Goal: Task Accomplishment & Management: Manage account settings

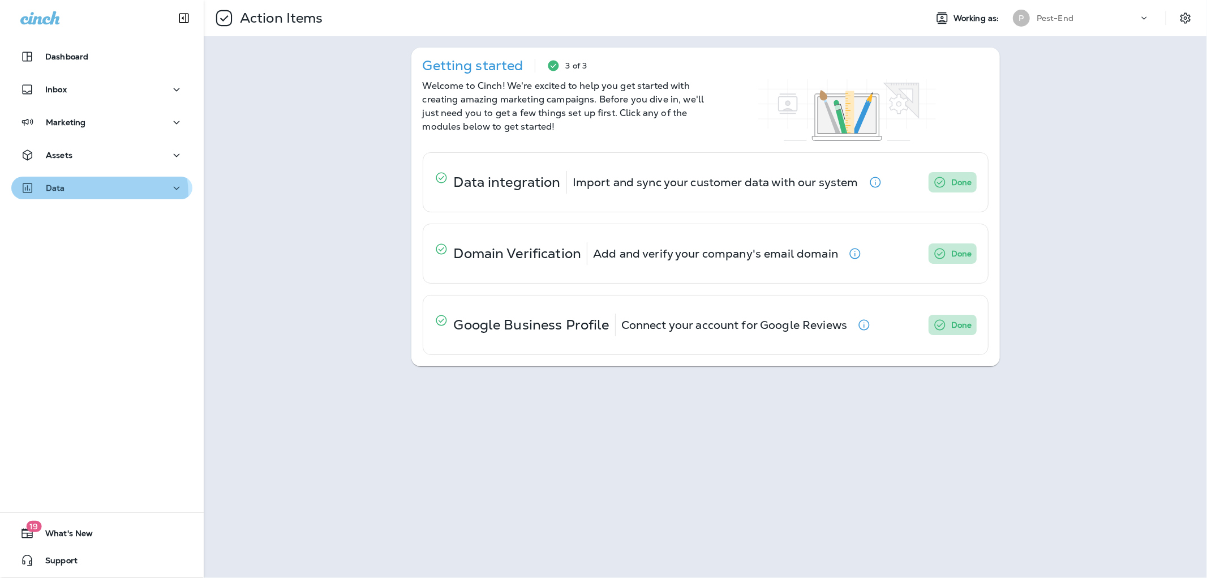
click at [74, 195] on button "Data" at bounding box center [101, 187] width 181 height 23
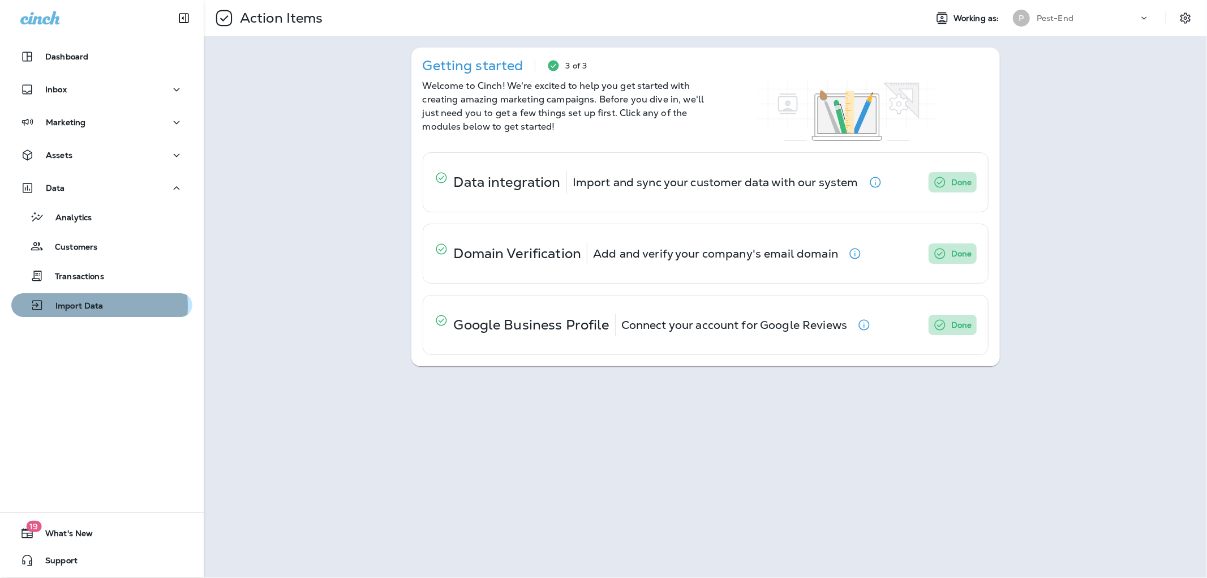
click at [83, 306] on p "Import Data" at bounding box center [73, 306] width 59 height 11
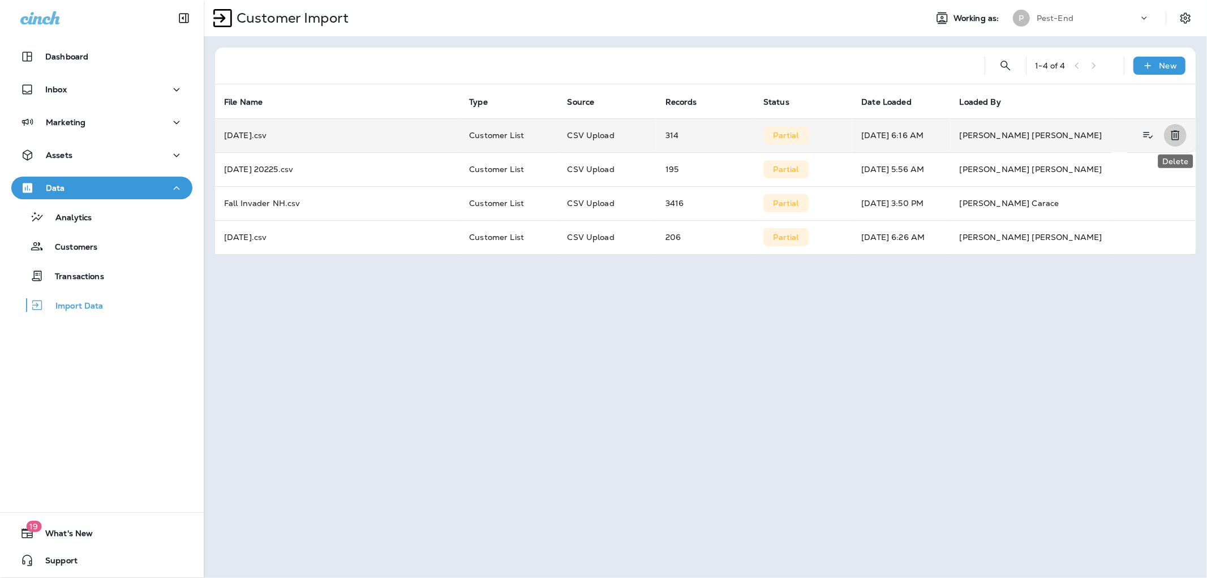
click at [1173, 133] on icon "Delete" at bounding box center [1175, 135] width 14 height 14
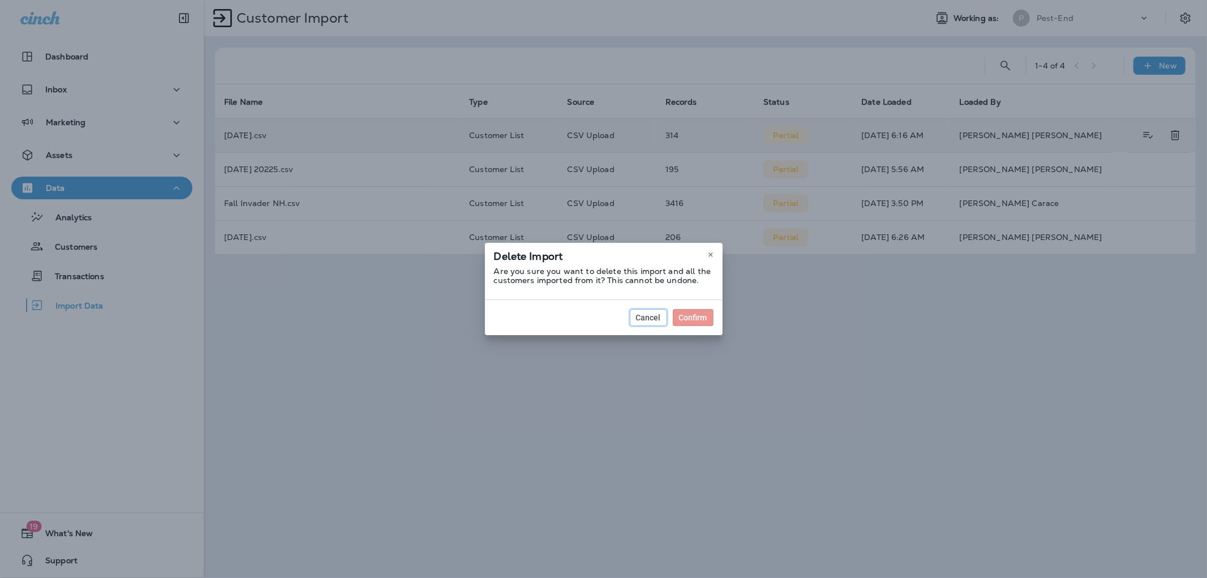
drag, startPoint x: 651, startPoint y: 321, endPoint x: 687, endPoint y: 296, distance: 43.6
click at [651, 321] on span "Cancel" at bounding box center [648, 317] width 25 height 8
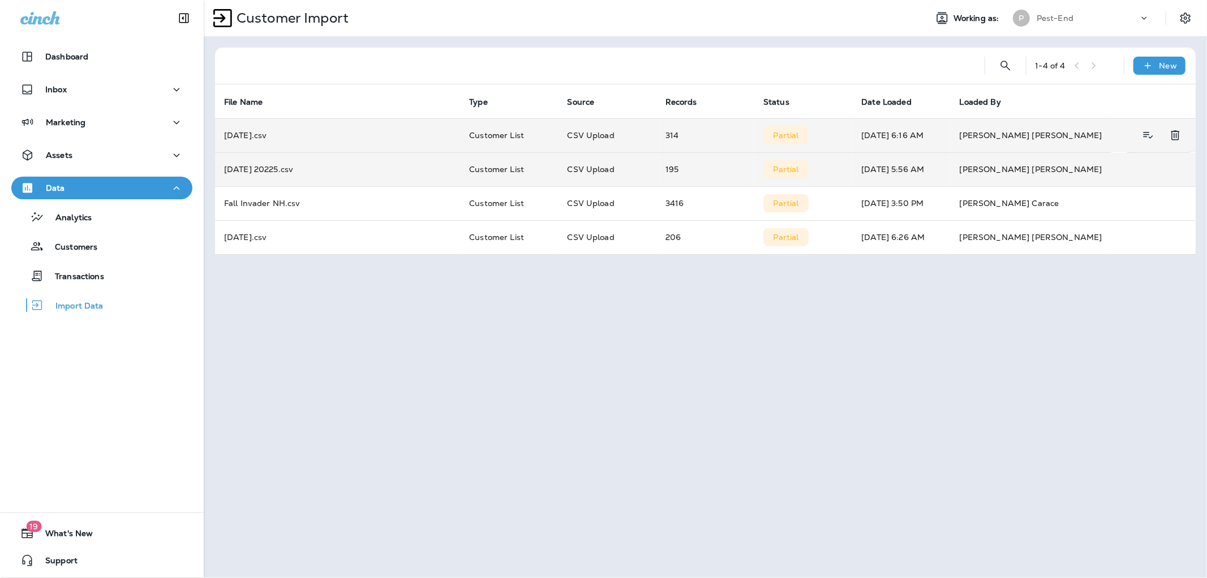
click at [1175, 168] on td "[PERSON_NAME]" at bounding box center [1072, 169] width 245 height 34
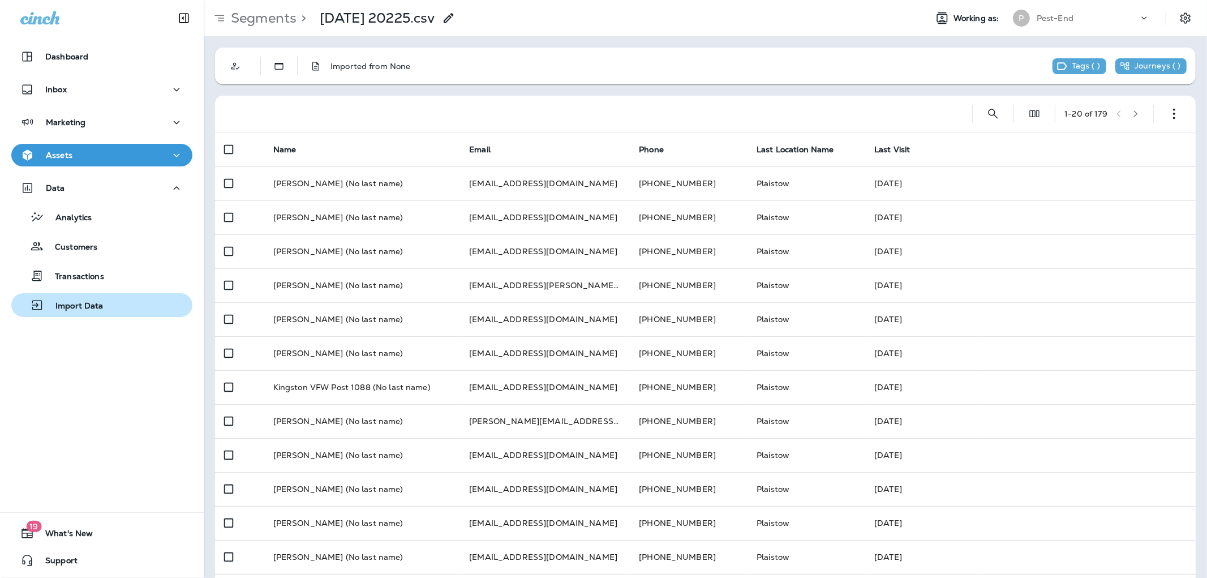
drag, startPoint x: 63, startPoint y: 309, endPoint x: 95, endPoint y: 297, distance: 34.4
click at [63, 309] on p "Import Data" at bounding box center [73, 306] width 59 height 11
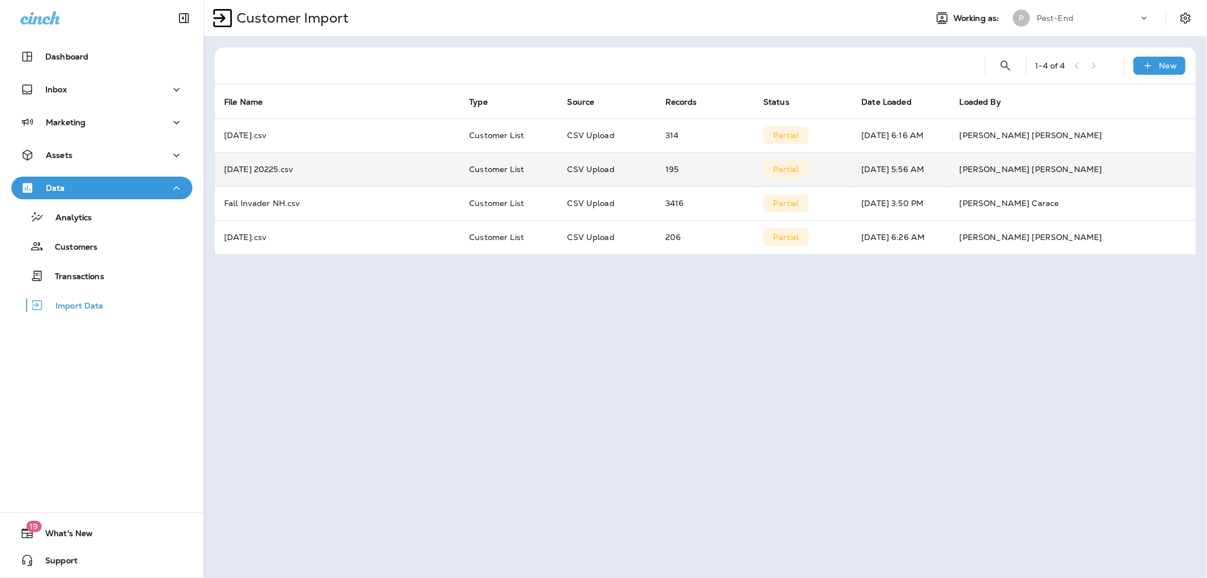
click at [1172, 171] on td "[PERSON_NAME]" at bounding box center [1072, 169] width 245 height 34
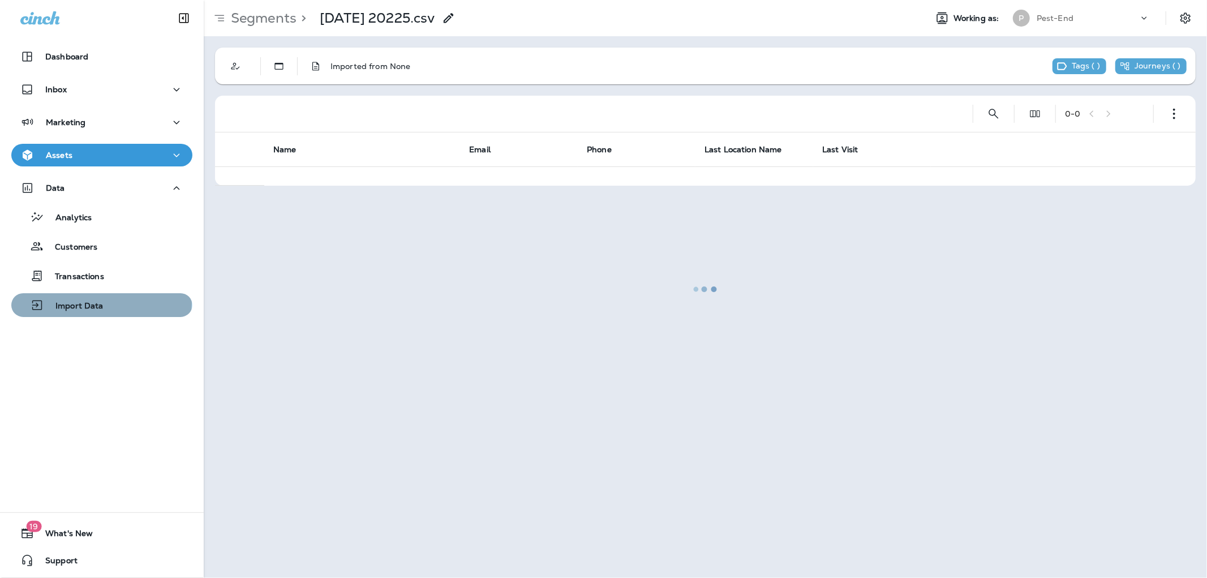
click at [101, 304] on p "Import Data" at bounding box center [73, 306] width 59 height 11
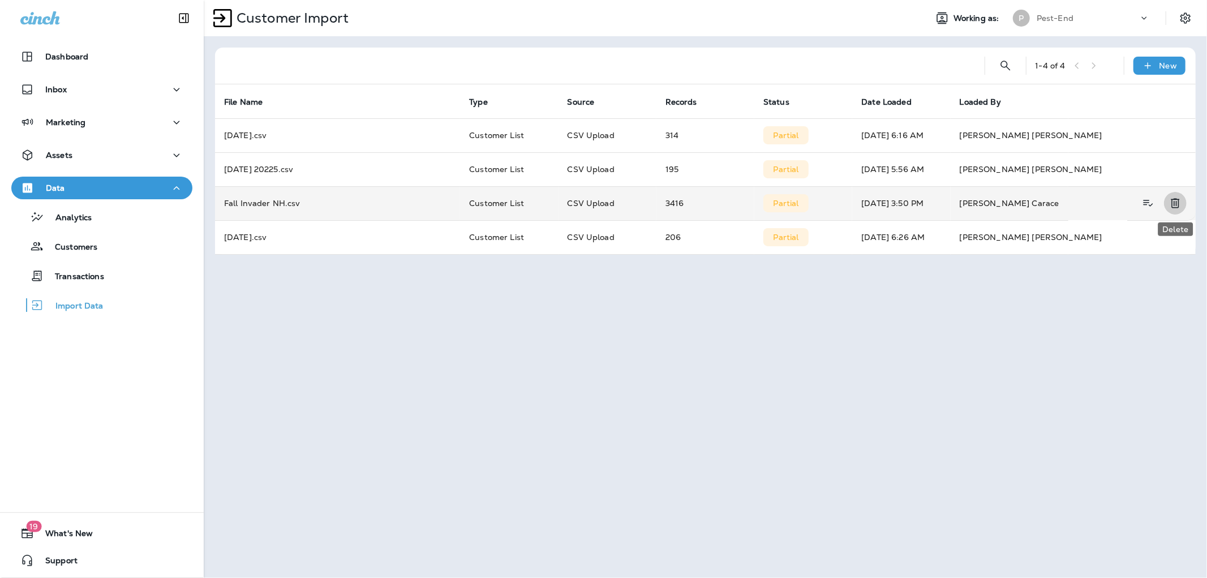
click at [1174, 202] on icon "Delete" at bounding box center [1174, 204] width 8 height 10
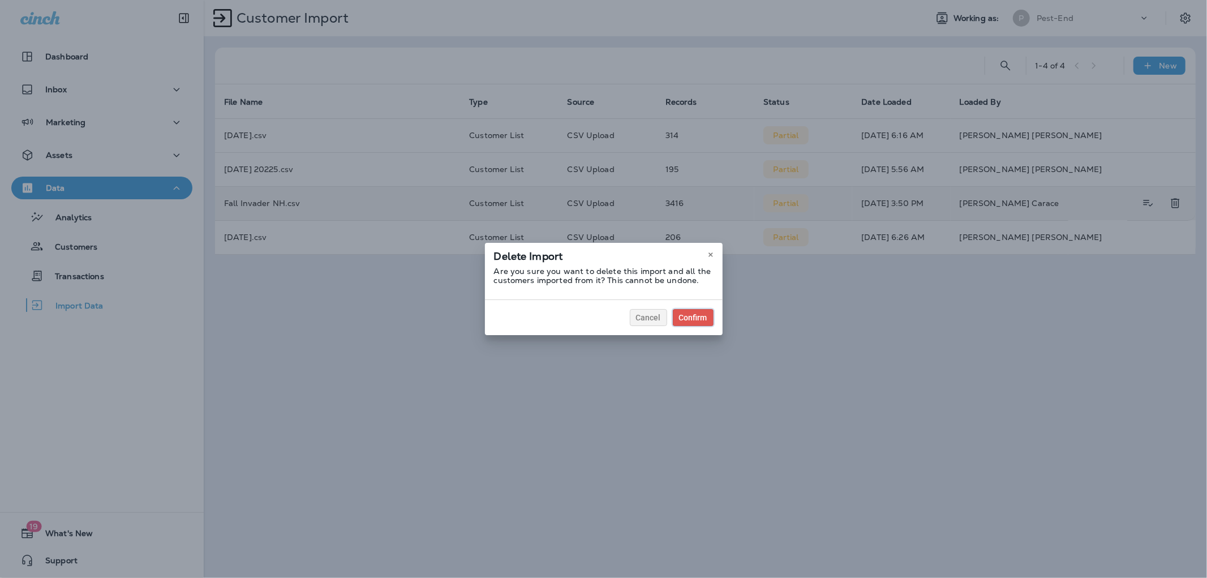
click at [693, 318] on div "Confirm" at bounding box center [693, 317] width 28 height 8
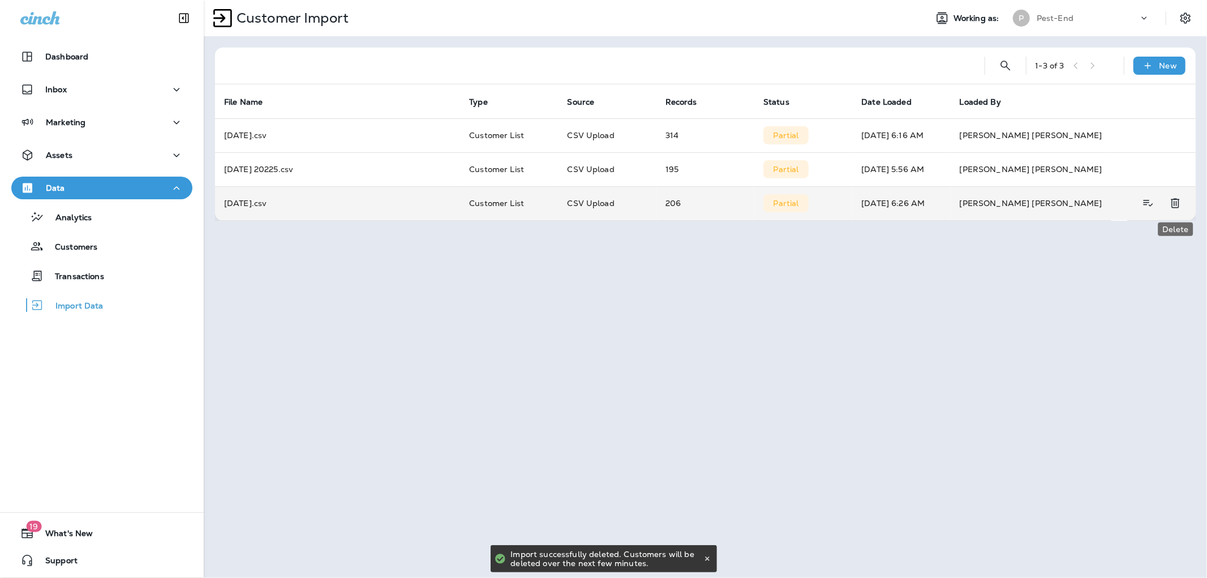
click at [1175, 202] on icon "Delete" at bounding box center [1175, 203] width 14 height 14
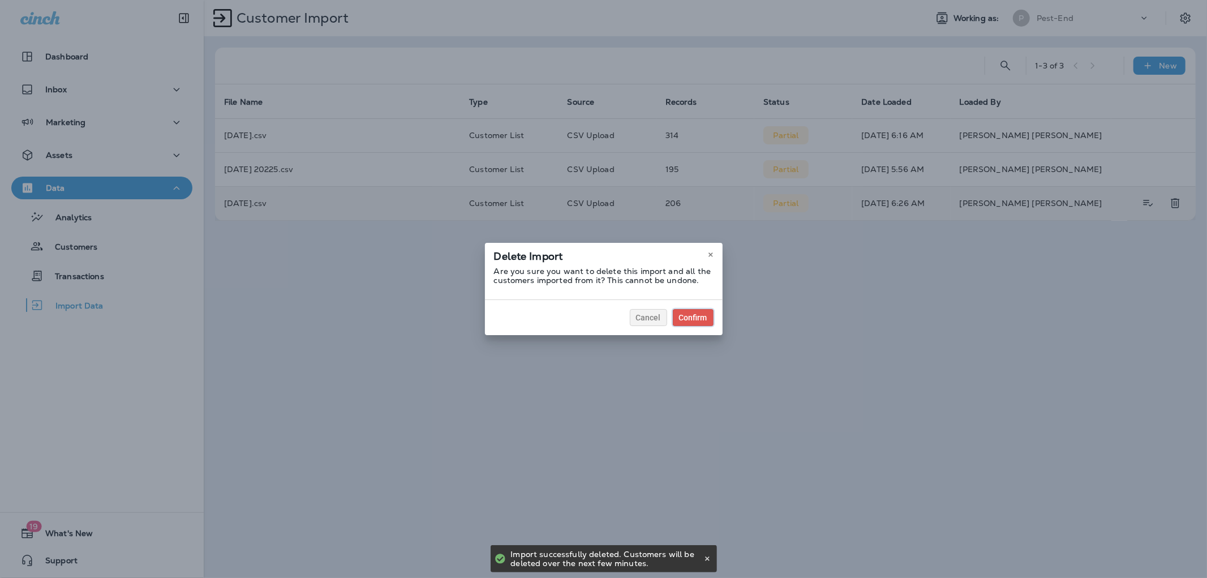
click at [686, 314] on div "Confirm" at bounding box center [693, 317] width 28 height 8
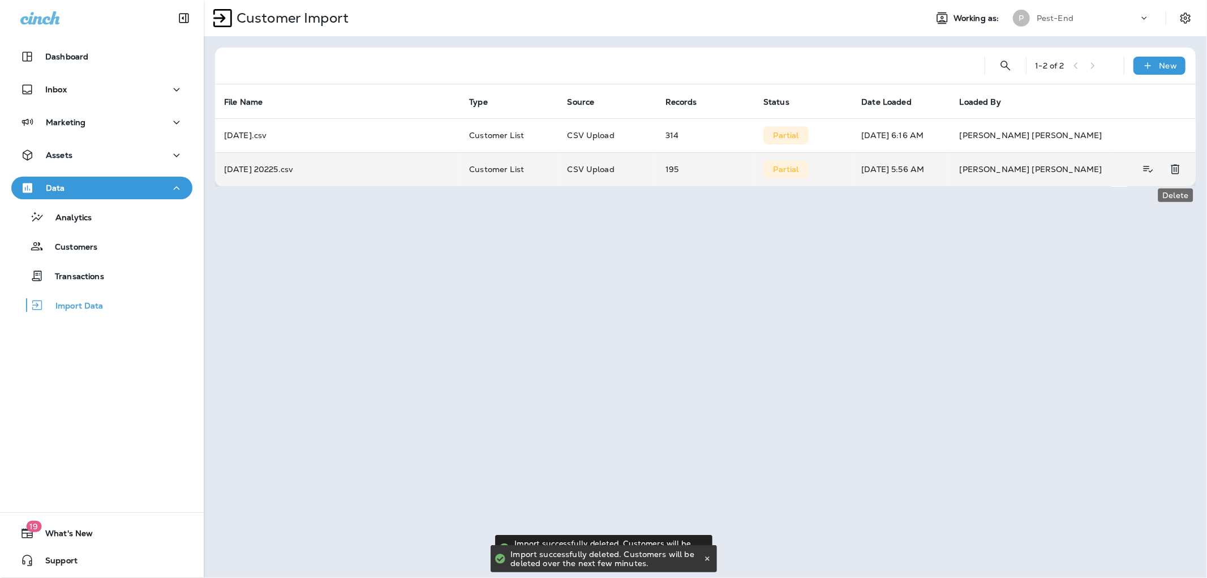
click at [1180, 166] on icon "Delete" at bounding box center [1175, 169] width 14 height 14
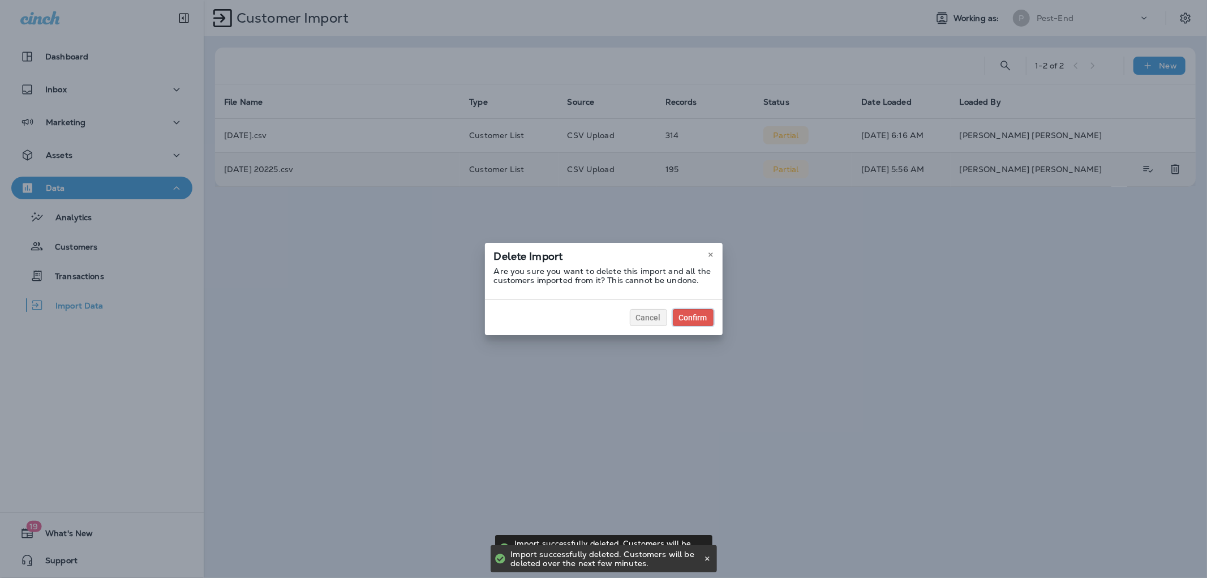
click at [683, 317] on div "Confirm" at bounding box center [693, 317] width 28 height 8
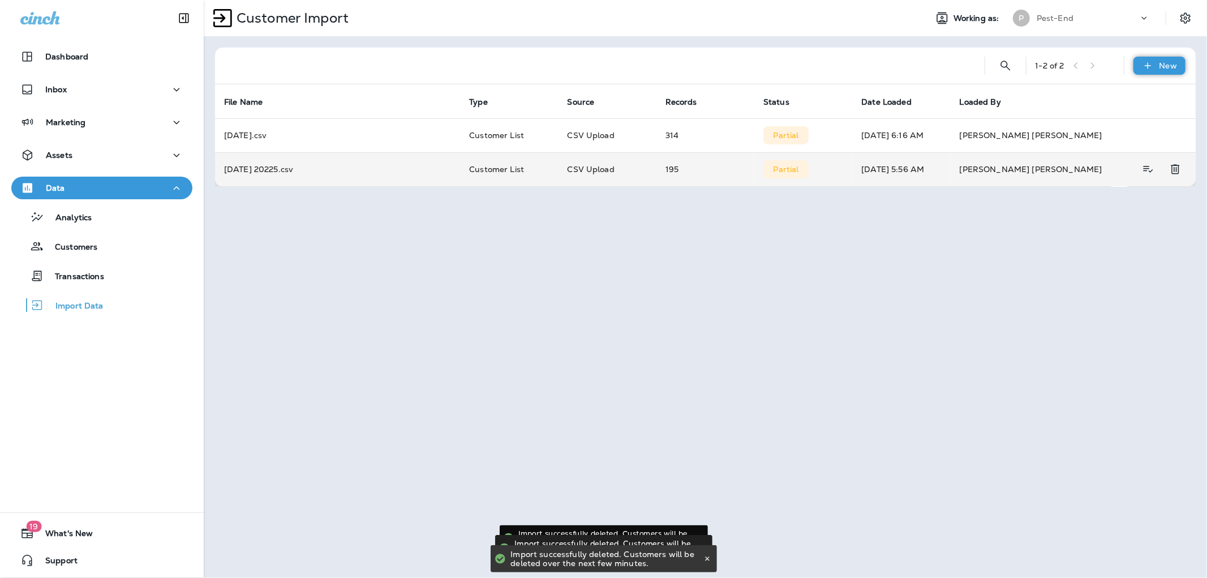
click at [1152, 68] on icon at bounding box center [1147, 65] width 12 height 11
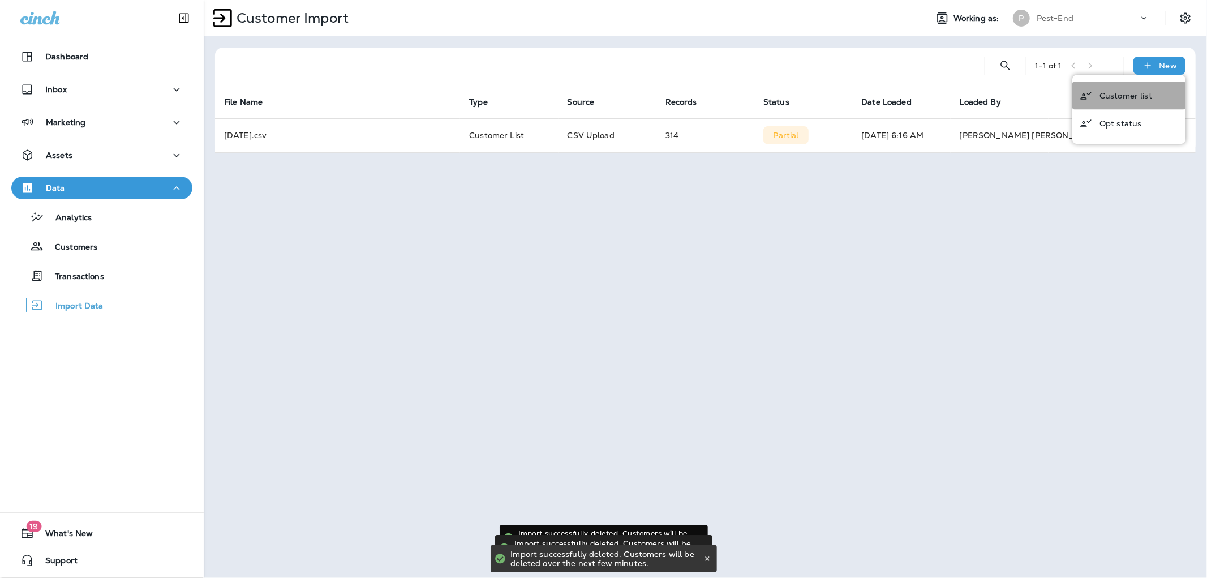
click at [1128, 92] on p "Customer list" at bounding box center [1125, 95] width 53 height 9
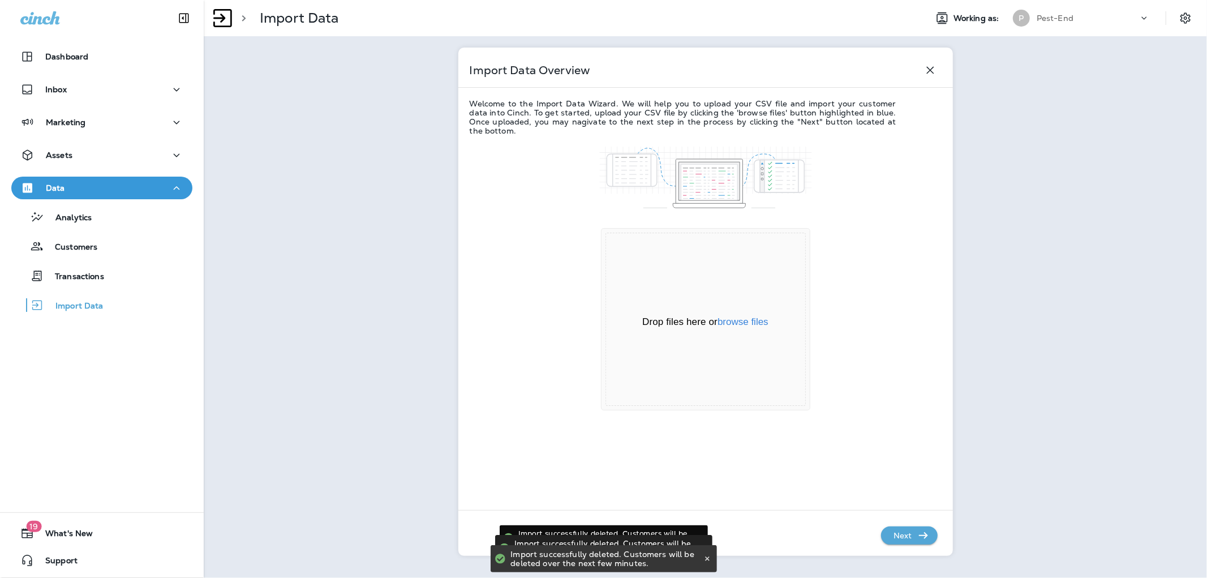
click at [912, 540] on p "Next" at bounding box center [903, 535] width 28 height 18
click at [751, 320] on button "browse files" at bounding box center [742, 322] width 51 height 10
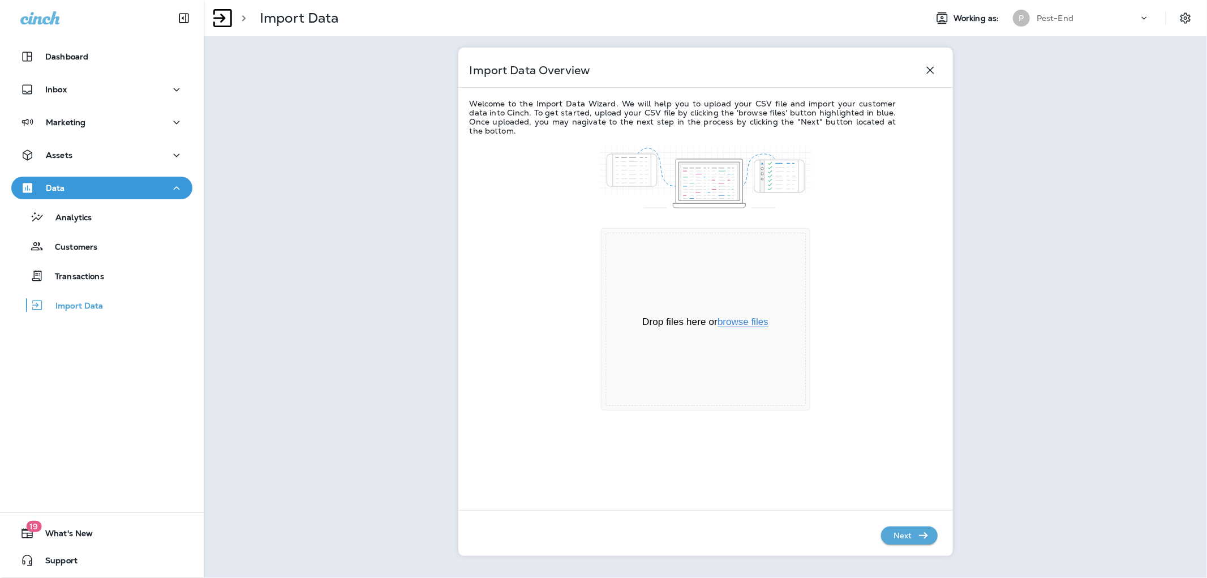
click at [760, 317] on button "browse files" at bounding box center [742, 322] width 51 height 10
click at [764, 382] on div "Drop files here or browse files Powered by Uppy" at bounding box center [705, 318] width 200 height 173
click at [61, 306] on p "Import Data" at bounding box center [73, 306] width 59 height 11
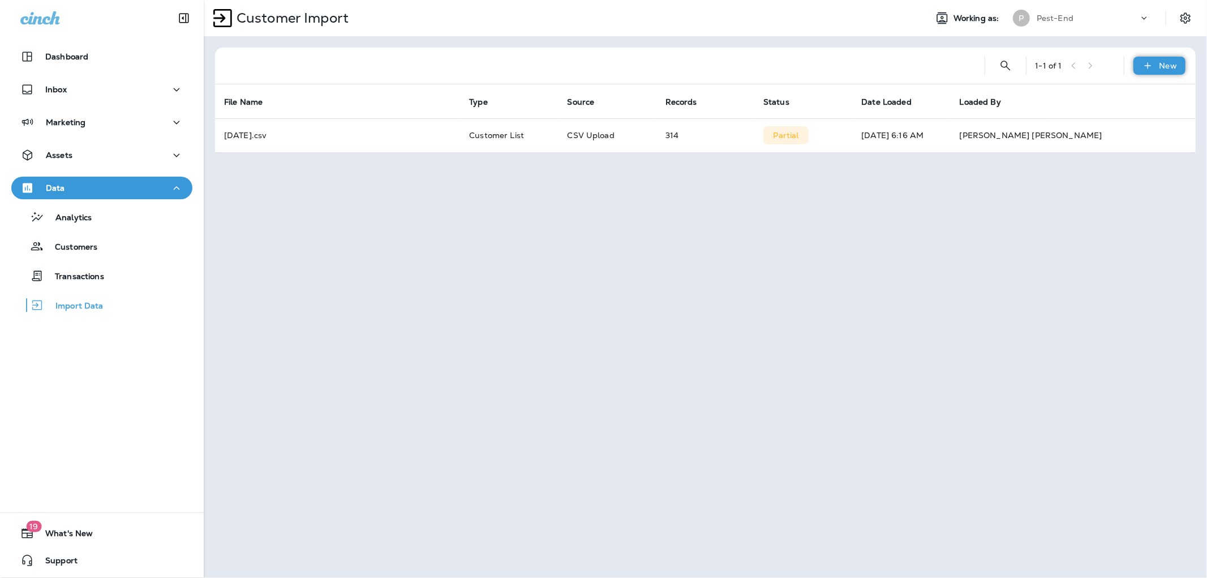
click at [1150, 68] on icon at bounding box center [1147, 65] width 12 height 11
click at [1117, 91] on p "Customer list" at bounding box center [1125, 95] width 53 height 9
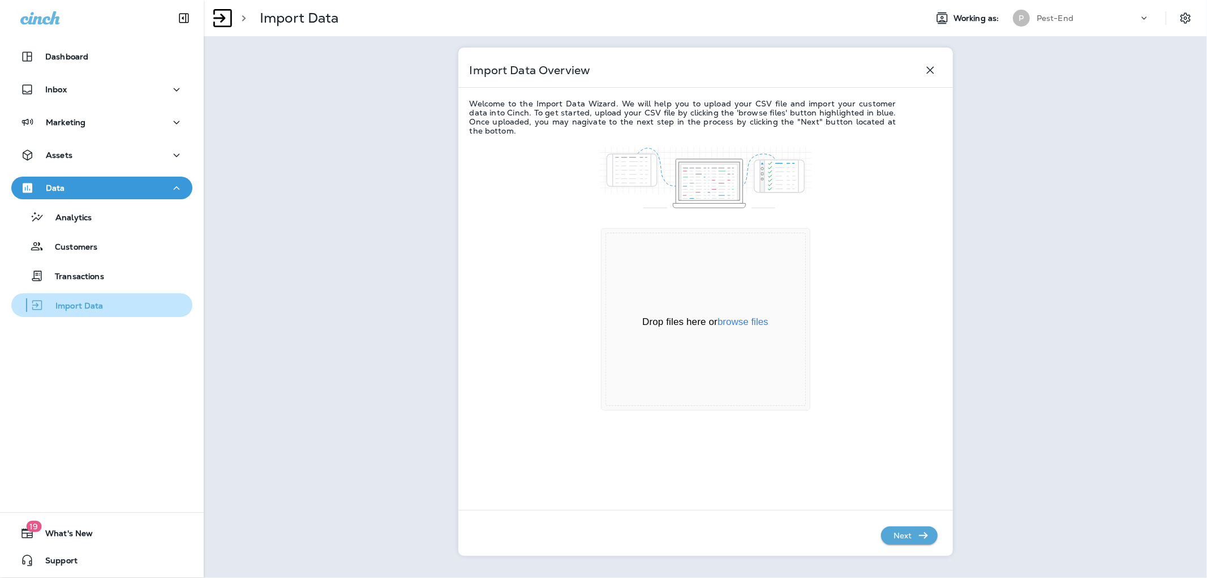
click at [65, 312] on div "Import Data" at bounding box center [60, 304] width 88 height 17
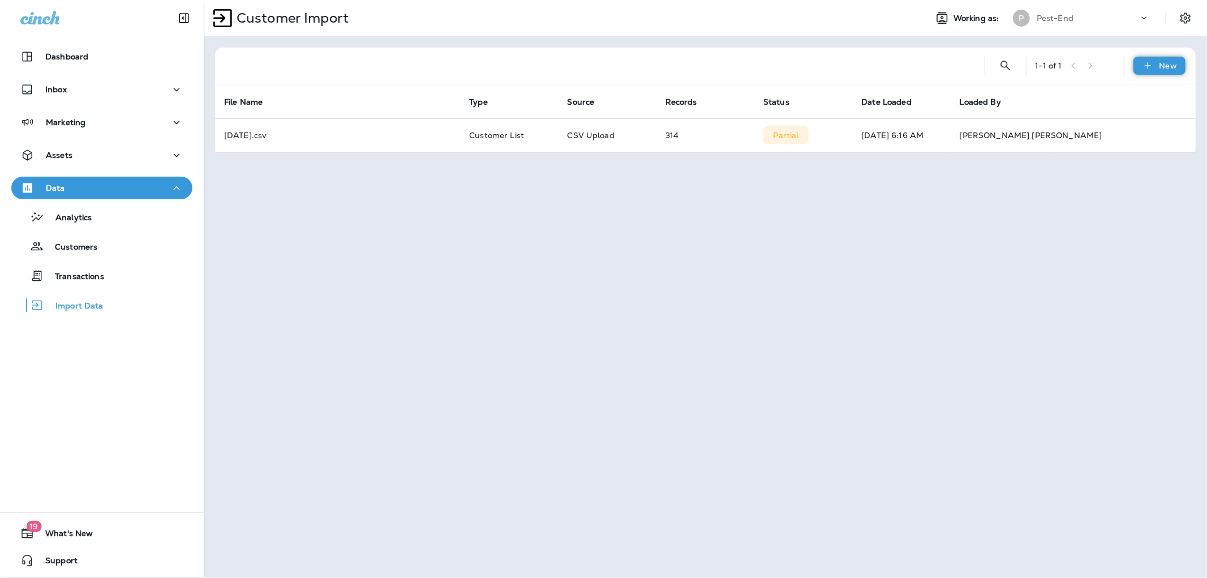
click at [1160, 66] on p "New" at bounding box center [1168, 65] width 18 height 9
click at [1134, 93] on p "Customer list" at bounding box center [1125, 95] width 53 height 9
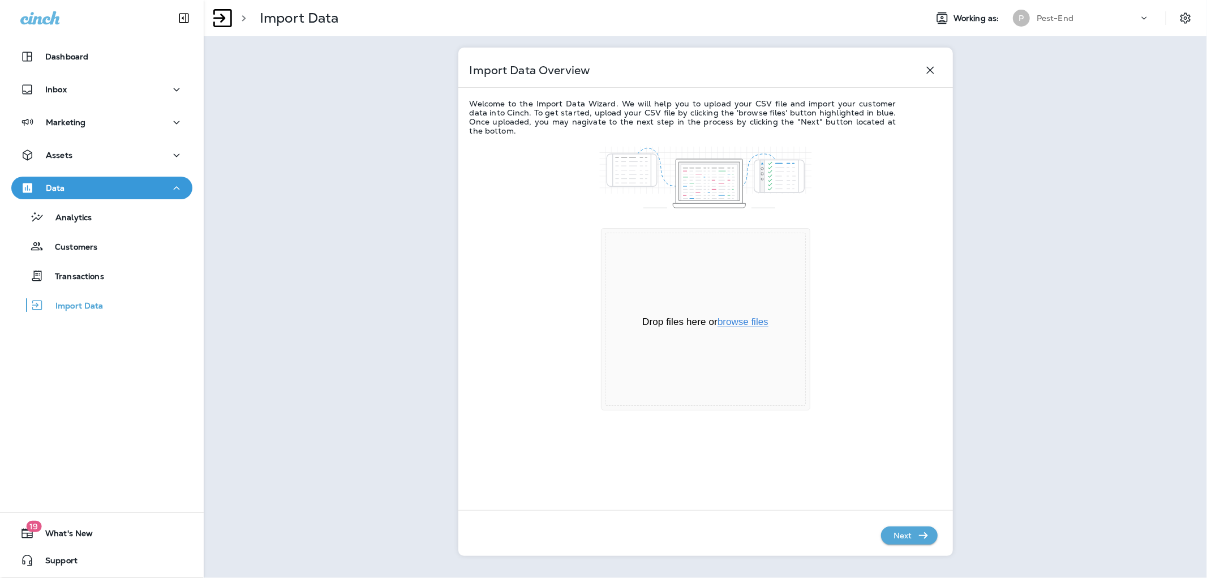
click at [747, 321] on button "browse files" at bounding box center [742, 322] width 51 height 10
click at [905, 531] on p "Next" at bounding box center [903, 535] width 28 height 18
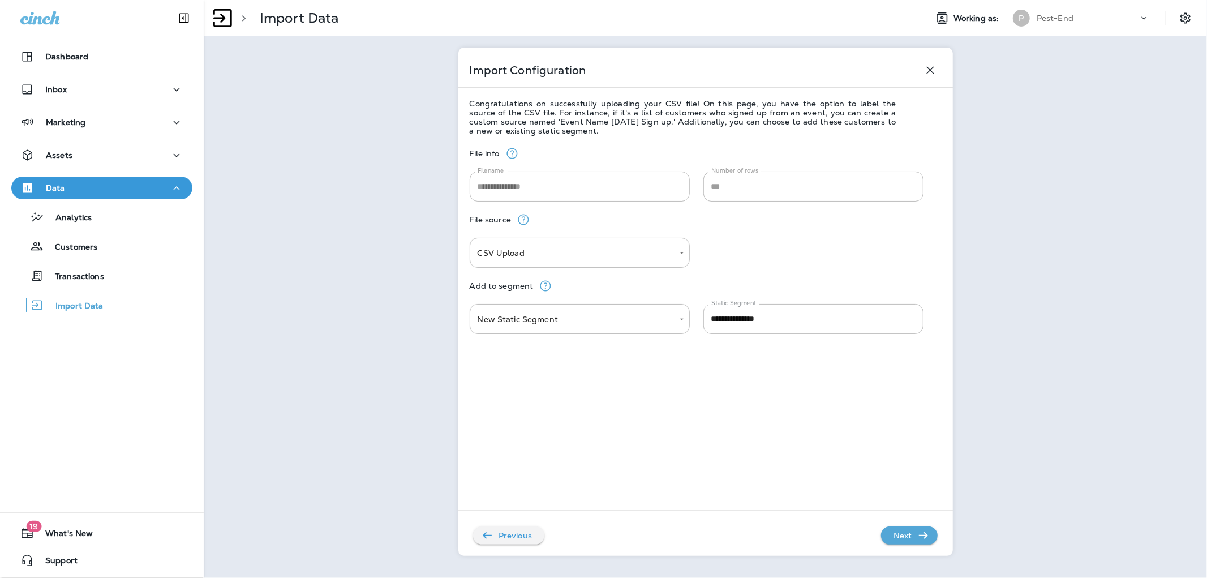
click at [904, 531] on p "Next" at bounding box center [903, 535] width 28 height 18
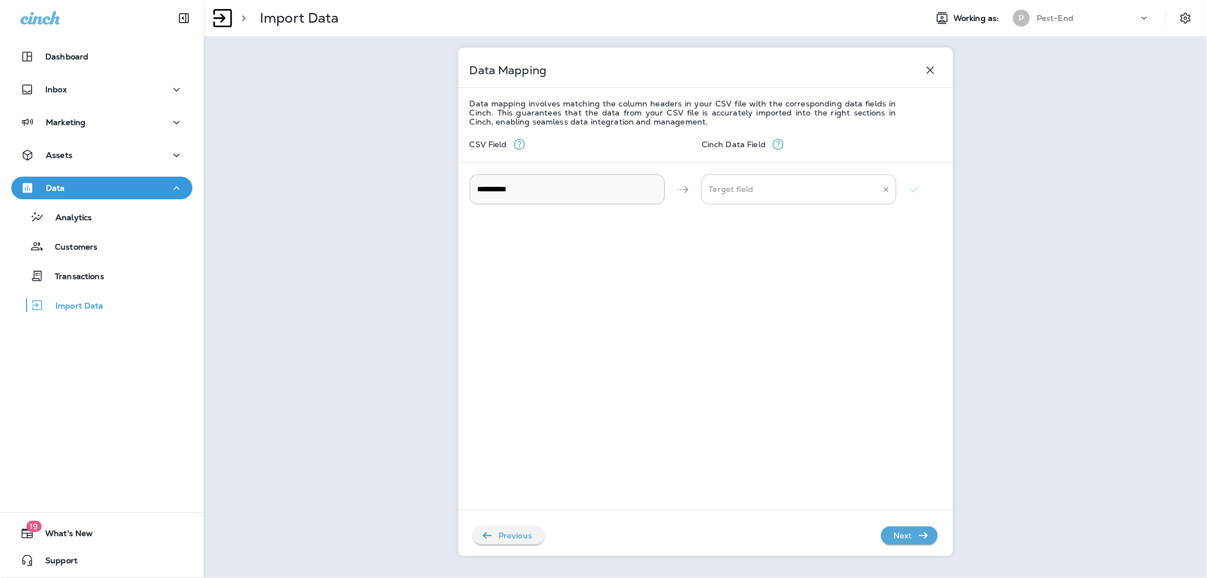
click at [800, 193] on EMAIL "Target field" at bounding box center [790, 189] width 168 height 20
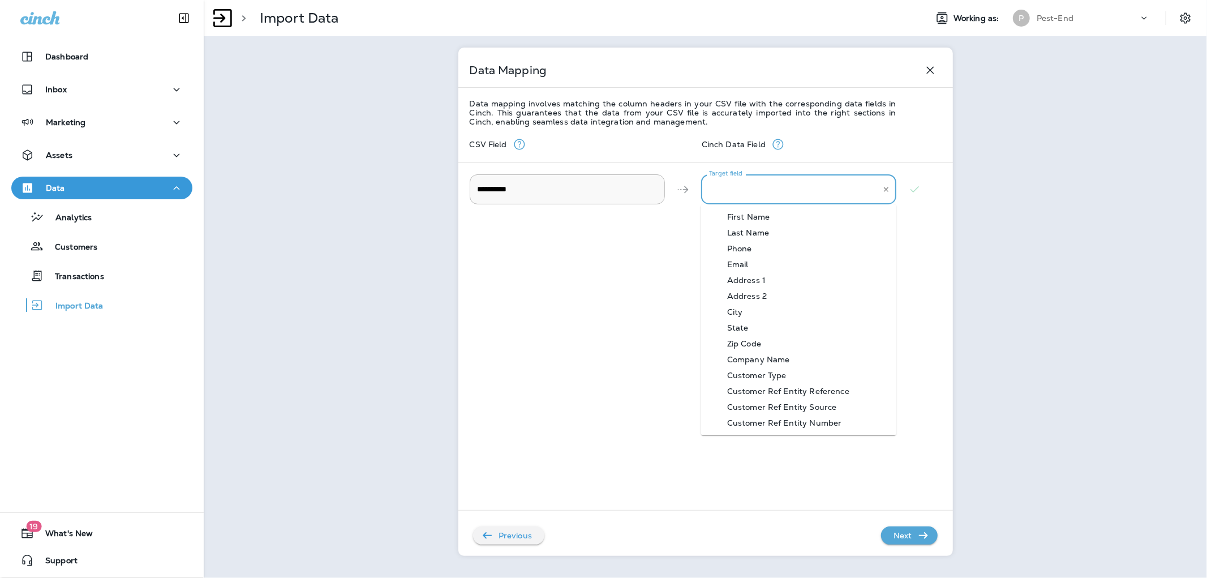
click at [750, 261] on div "Email" at bounding box center [737, 264] width 55 height 9
type EMAIL "*****"
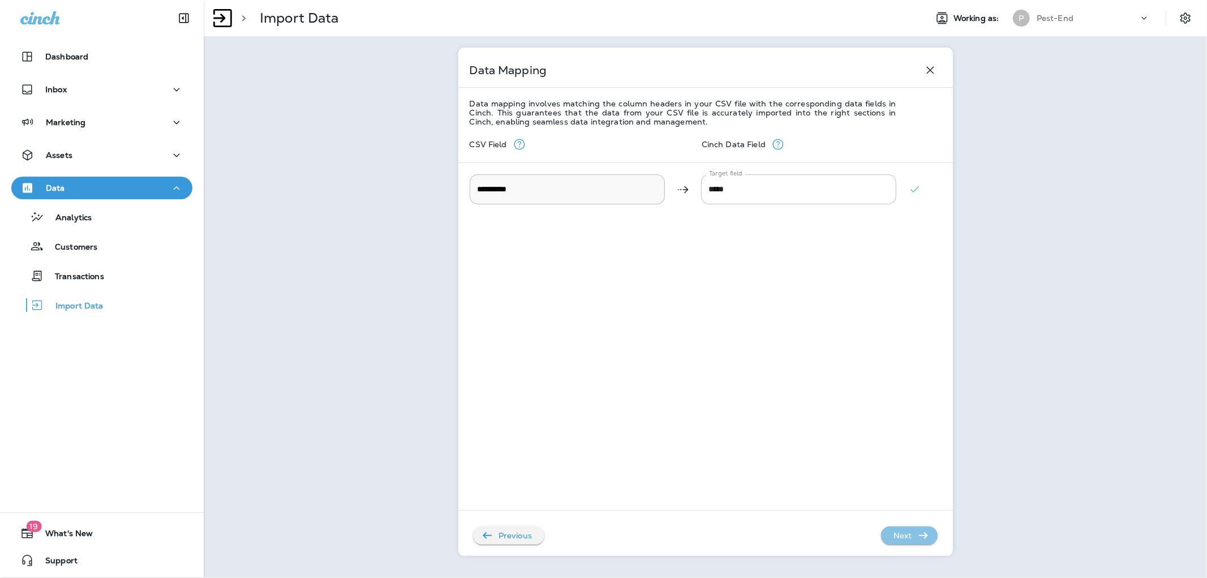
click at [910, 536] on p "Next" at bounding box center [903, 535] width 28 height 18
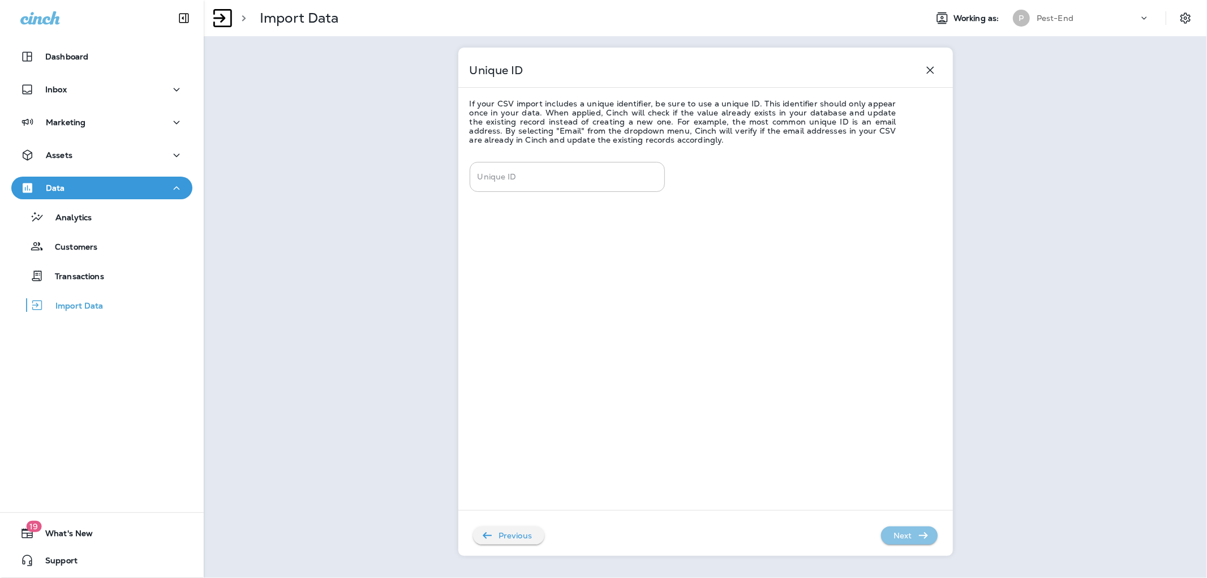
click at [907, 538] on p "Next" at bounding box center [903, 535] width 28 height 18
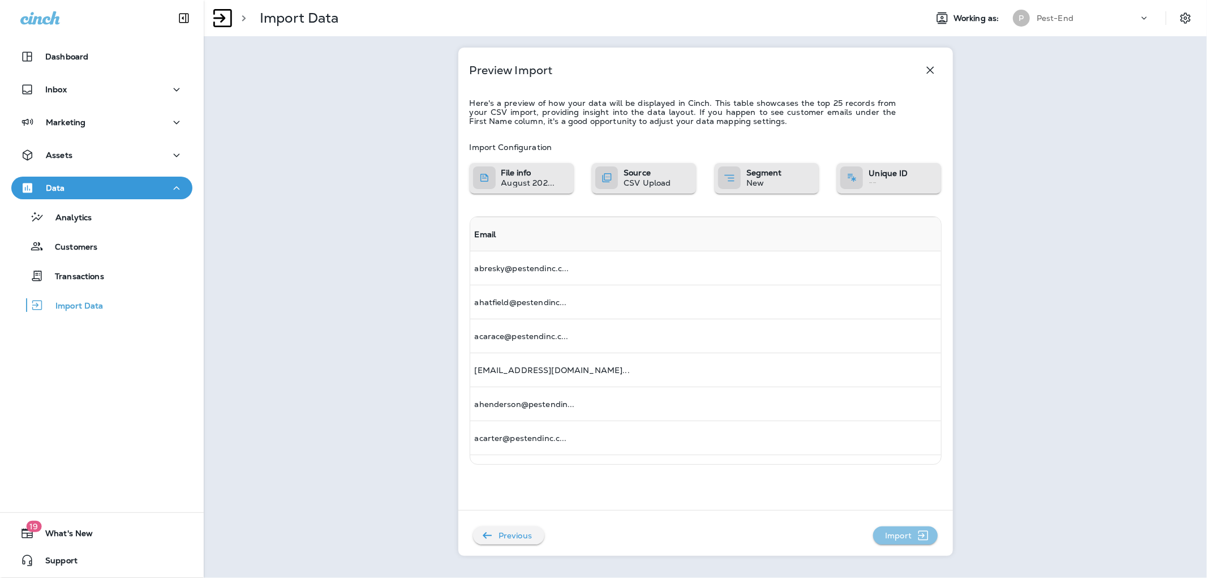
click at [907, 537] on p "Import" at bounding box center [898, 535] width 36 height 18
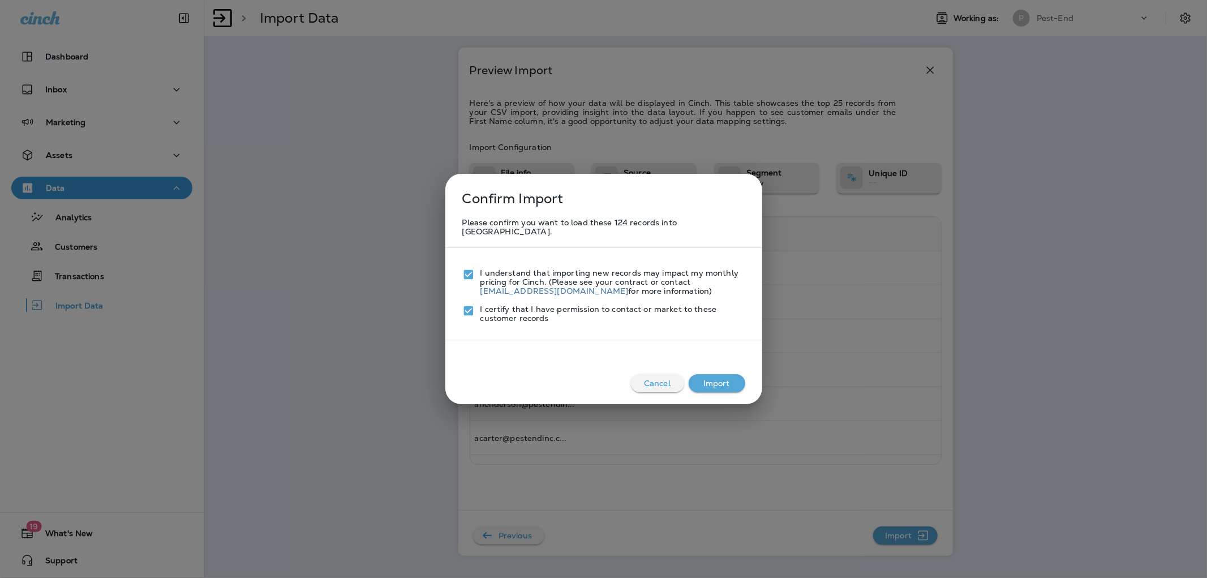
click at [737, 374] on button "Import" at bounding box center [716, 383] width 57 height 18
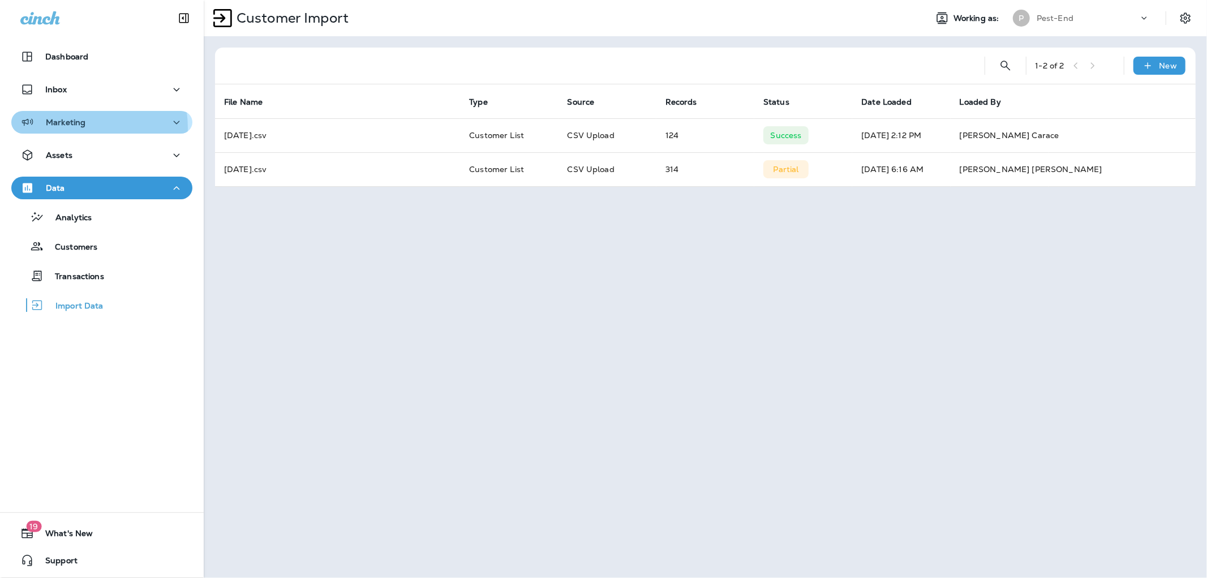
click at [72, 128] on div "Marketing" at bounding box center [52, 122] width 65 height 14
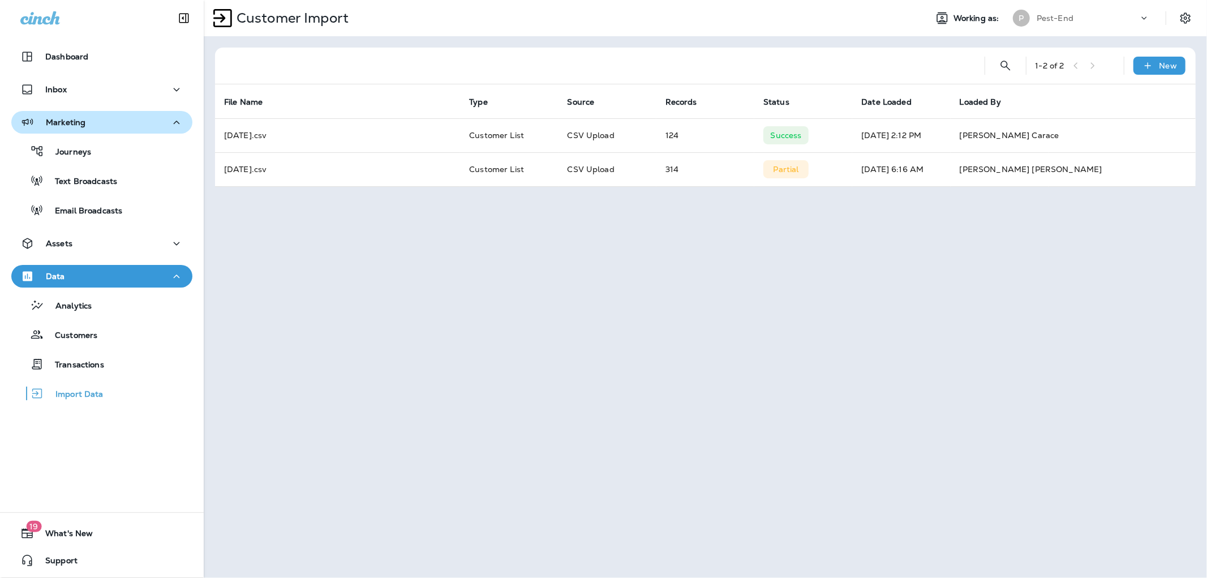
click at [79, 120] on p "Marketing" at bounding box center [66, 122] width 40 height 9
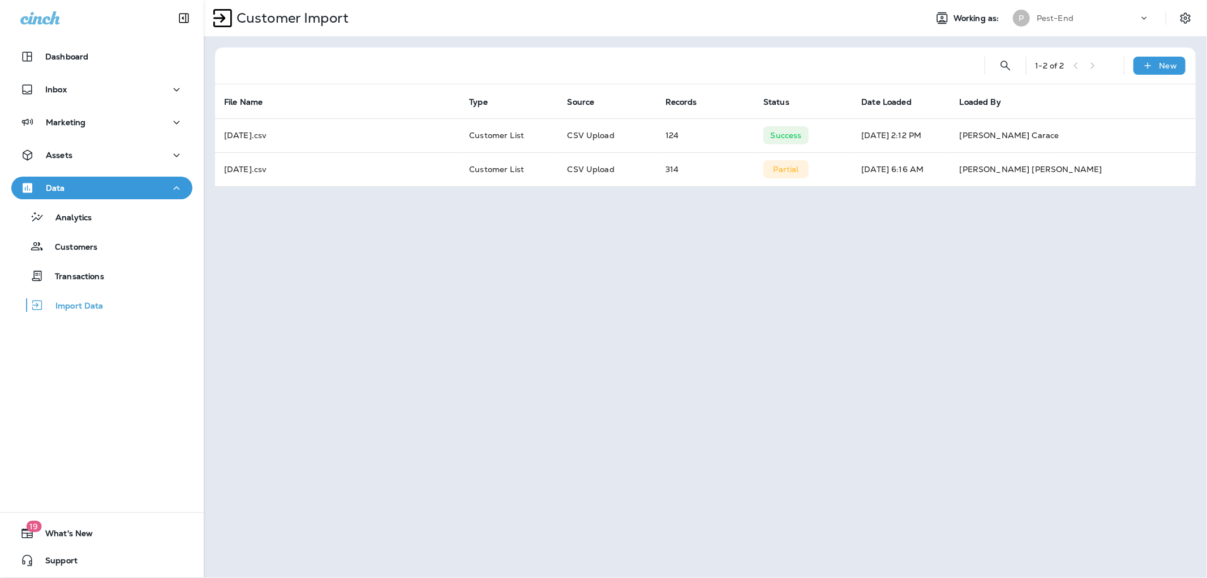
click at [66, 193] on div "Data" at bounding box center [101, 188] width 163 height 14
click at [69, 150] on p "Assets" at bounding box center [59, 154] width 27 height 9
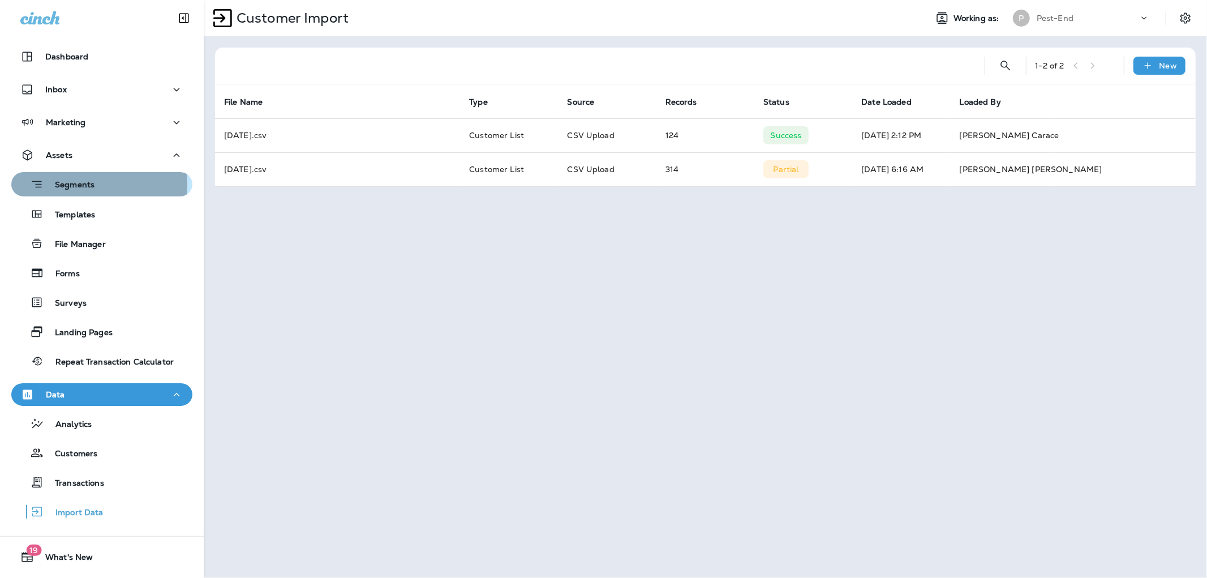
click at [69, 184] on p "Segments" at bounding box center [69, 185] width 51 height 11
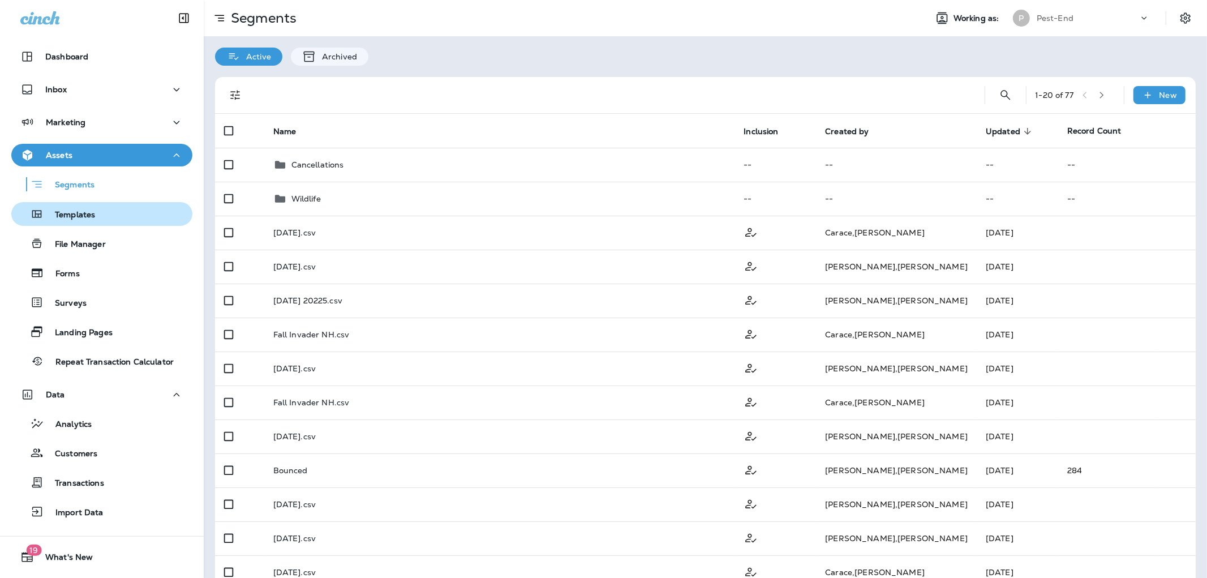
click at [76, 218] on p "Templates" at bounding box center [69, 215] width 51 height 11
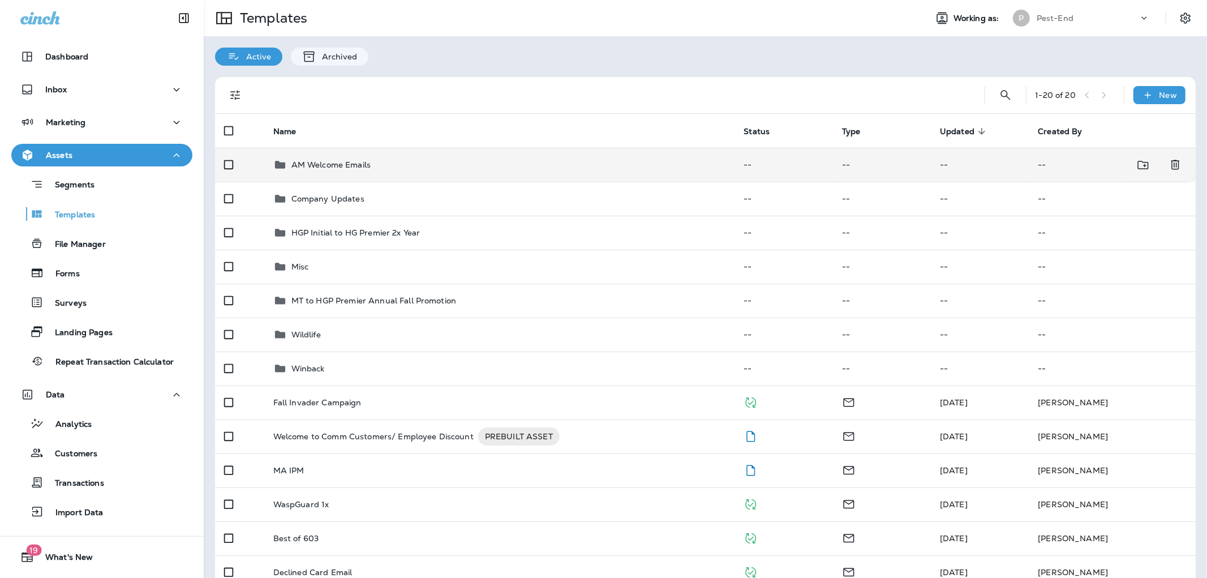
click at [350, 165] on p "AM Welcome Emails" at bounding box center [330, 164] width 79 height 9
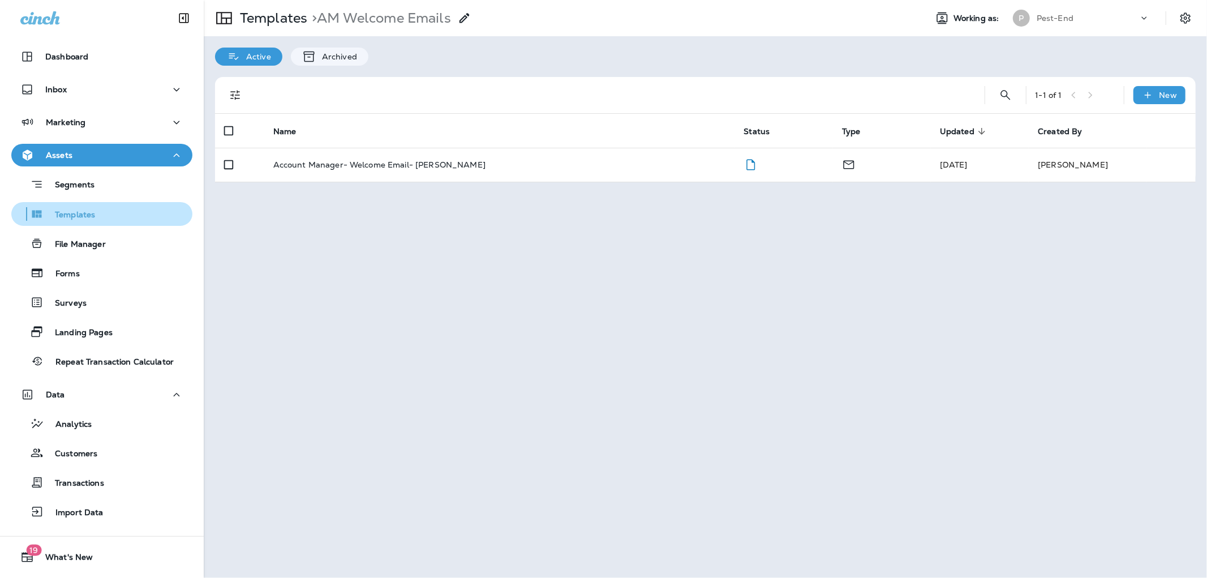
click at [77, 218] on p "Templates" at bounding box center [69, 215] width 51 height 11
click at [85, 216] on p "Templates" at bounding box center [69, 215] width 51 height 11
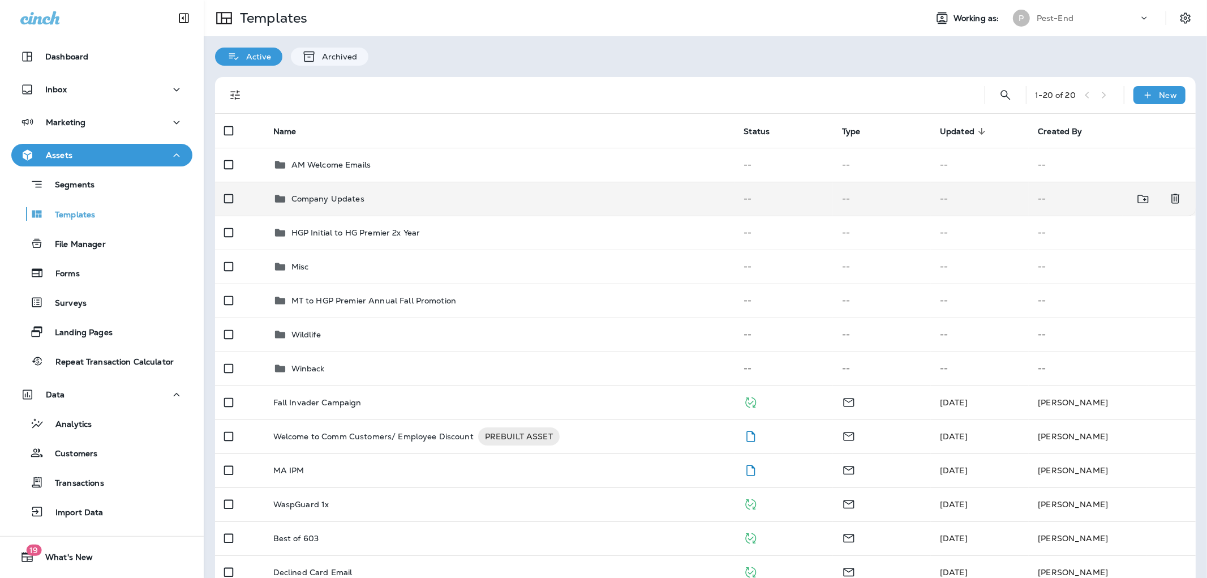
click at [314, 196] on p "Company Updates" at bounding box center [327, 198] width 73 height 9
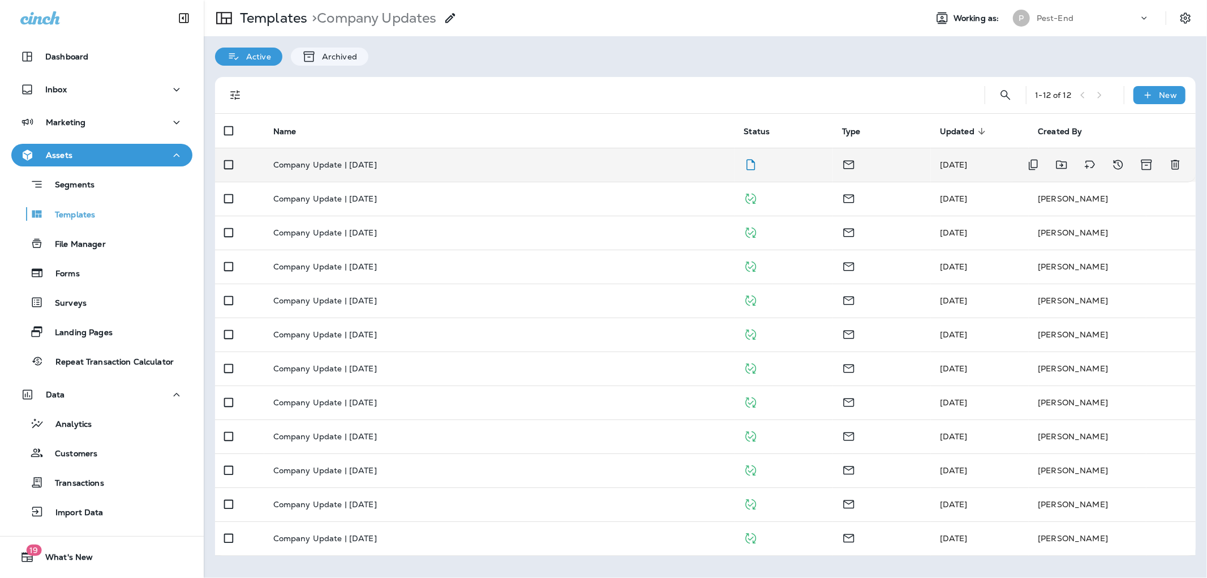
click at [348, 170] on td "Company Update | [DATE]" at bounding box center [499, 165] width 471 height 34
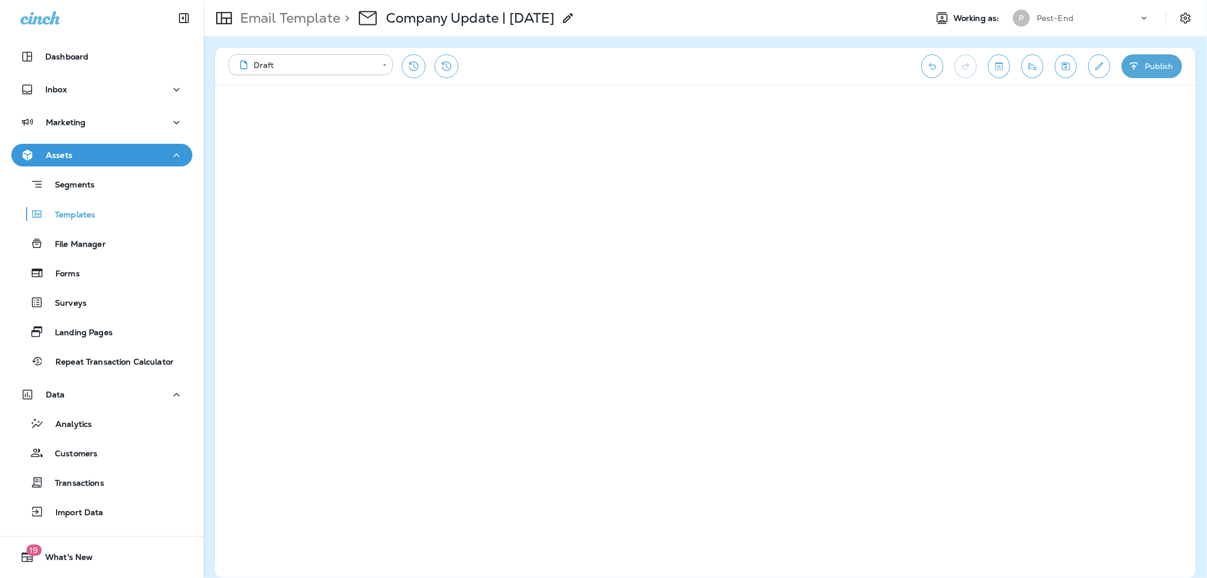
click at [1151, 65] on button "Publish" at bounding box center [1151, 66] width 61 height 24
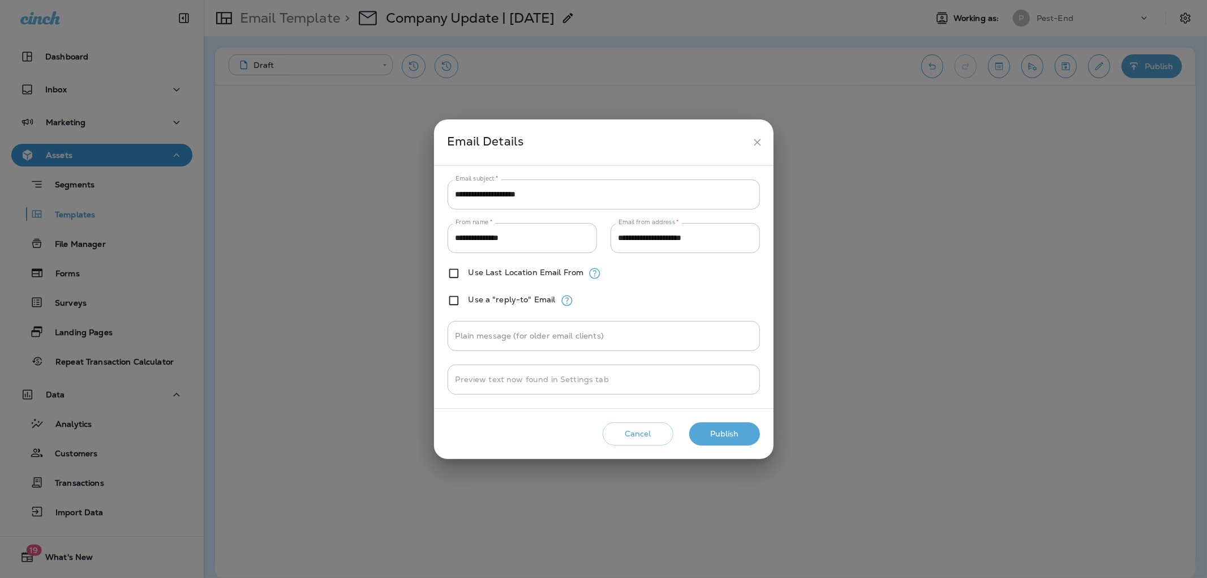
click at [716, 436] on button "Publish" at bounding box center [724, 433] width 71 height 23
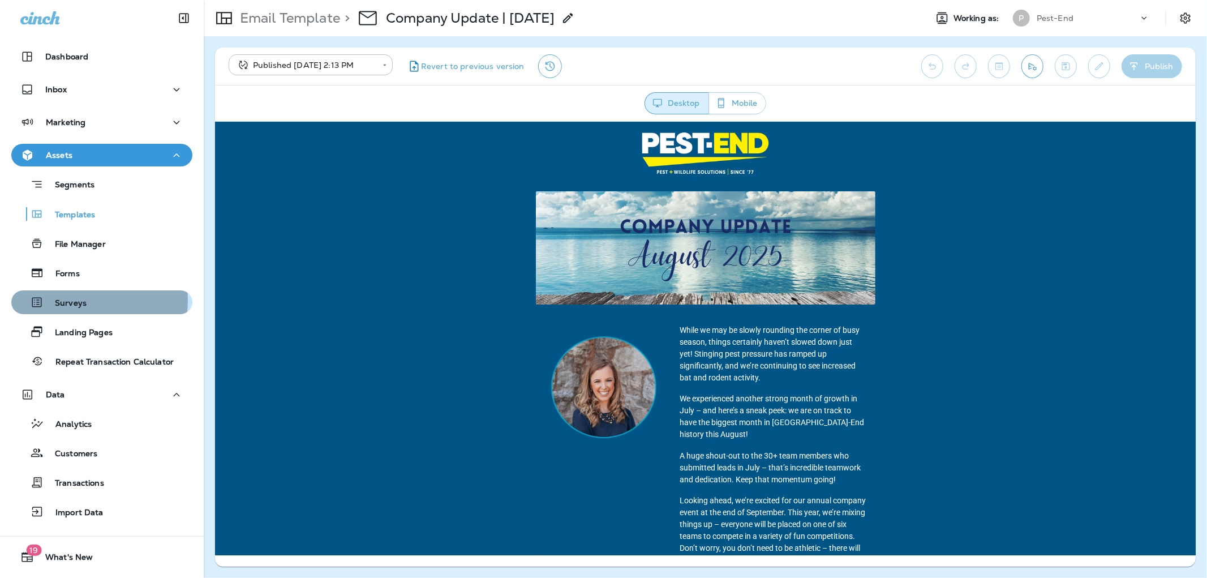
click at [72, 300] on p "Surveys" at bounding box center [65, 303] width 43 height 11
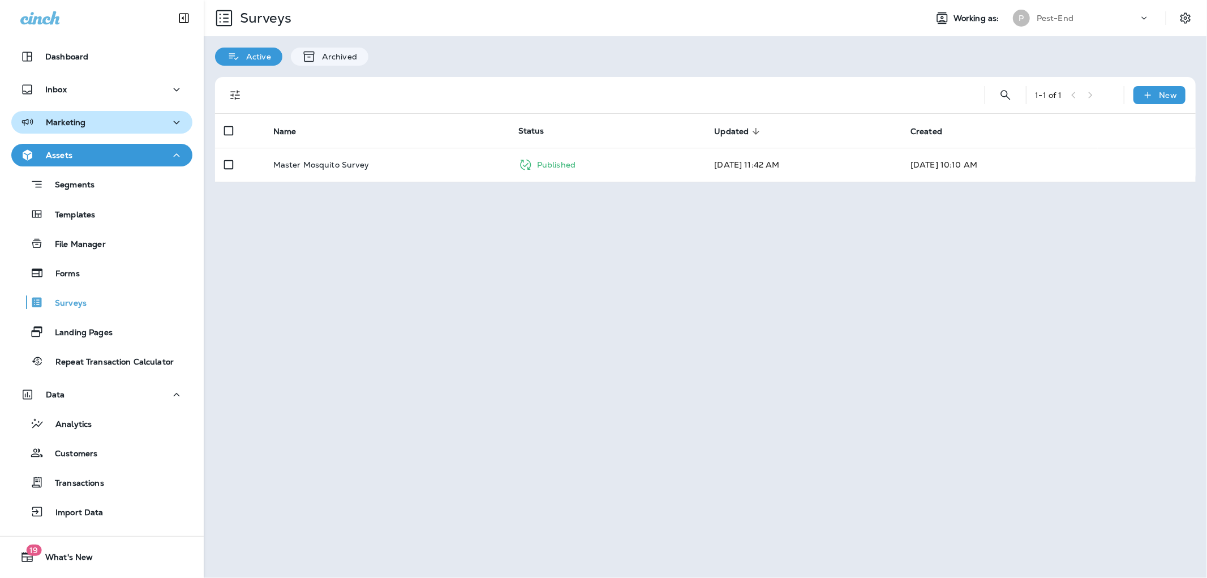
click at [70, 114] on button "Marketing" at bounding box center [101, 122] width 181 height 23
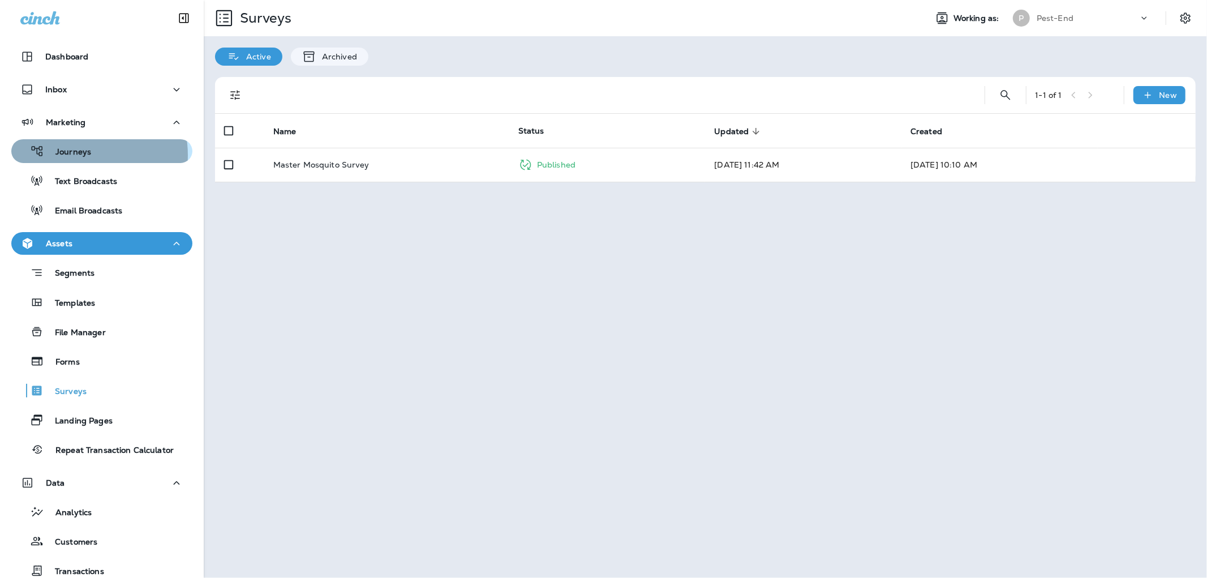
click at [75, 155] on p "Journeys" at bounding box center [67, 152] width 47 height 11
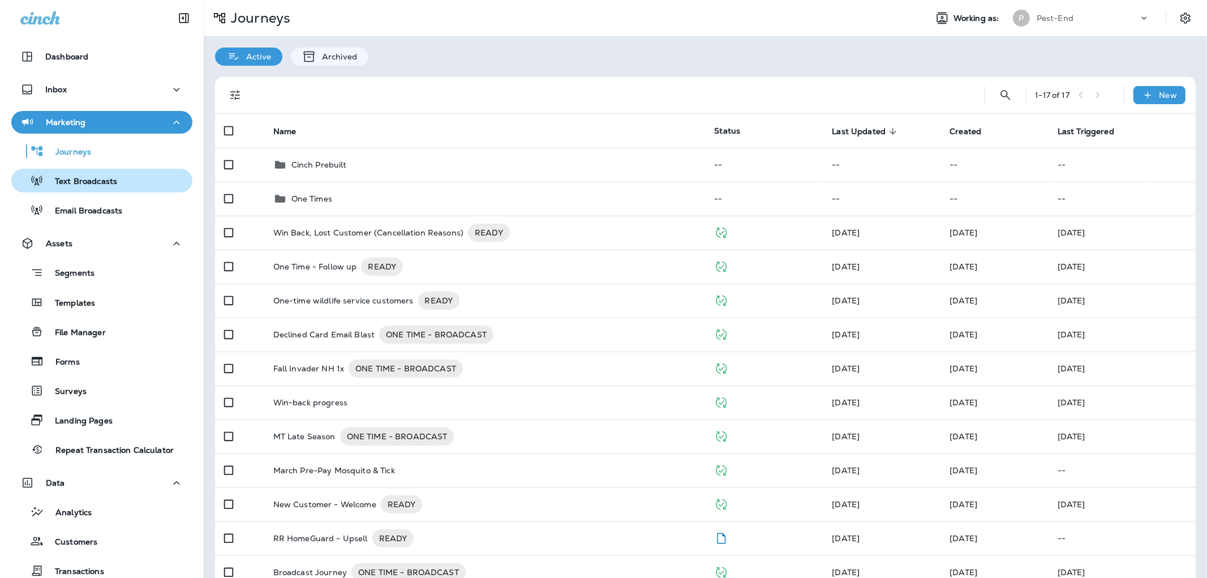
click at [76, 176] on p "Text Broadcasts" at bounding box center [81, 181] width 74 height 11
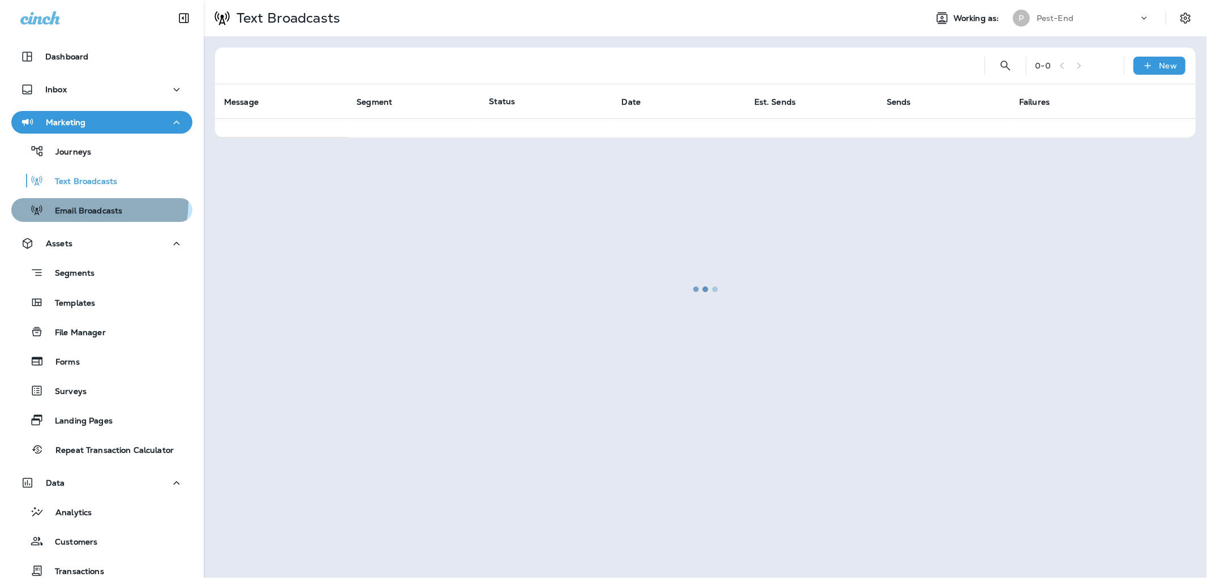
click at [80, 202] on div "Email Broadcasts" at bounding box center [69, 209] width 106 height 17
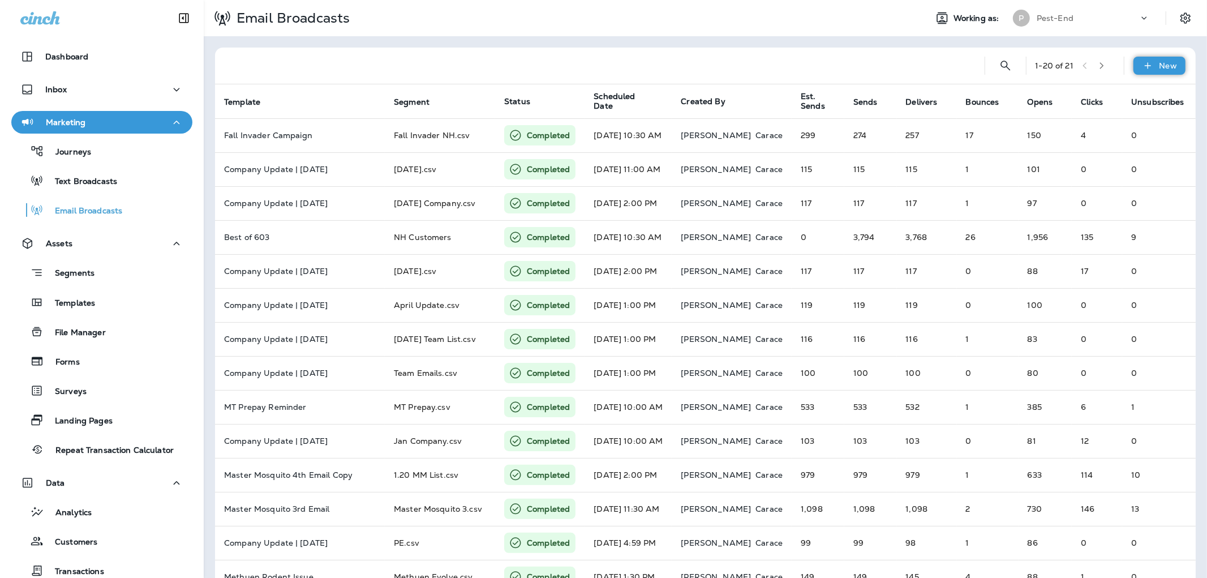
click at [1161, 61] on p "New" at bounding box center [1168, 65] width 18 height 9
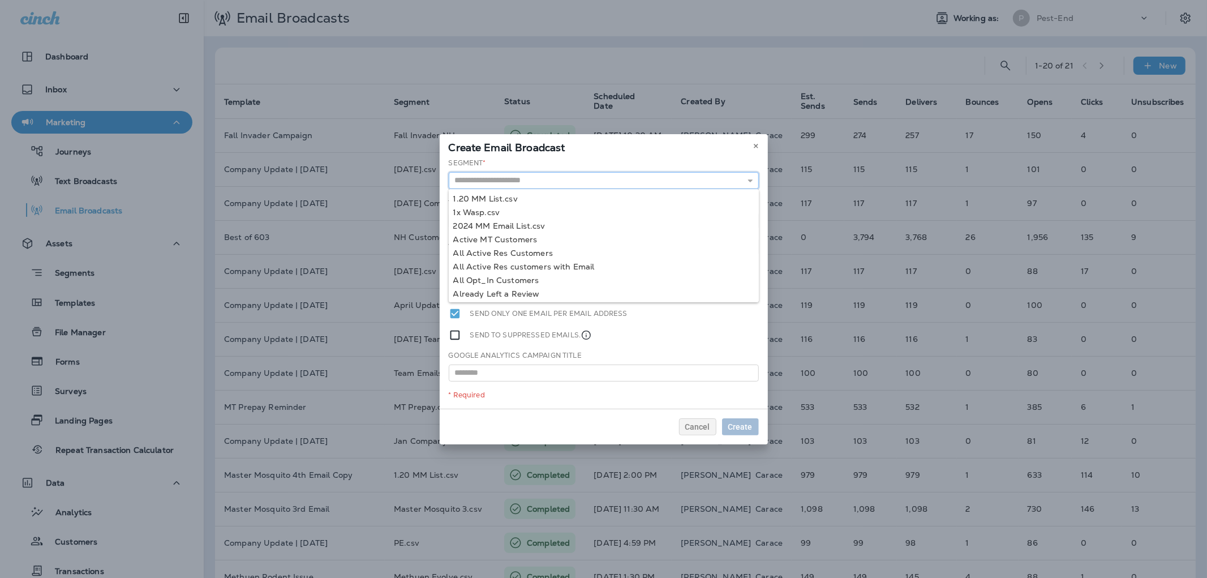
click at [476, 179] on input "text" at bounding box center [604, 180] width 310 height 17
type input "**********"
click at [486, 193] on div "**********" at bounding box center [604, 283] width 328 height 251
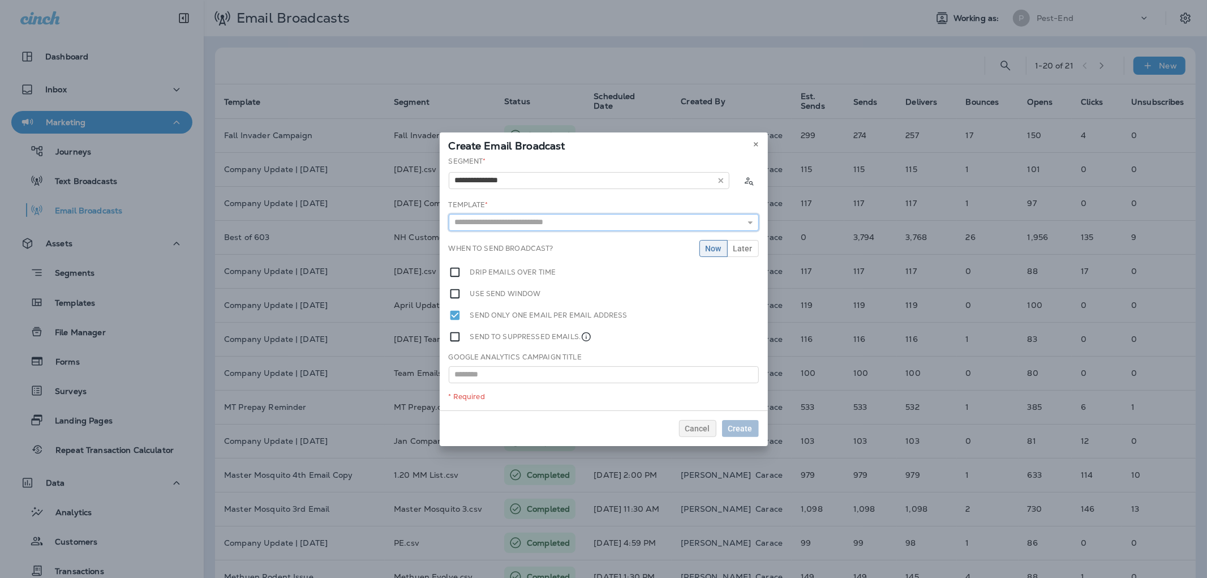
click at [492, 223] on input "text" at bounding box center [604, 222] width 310 height 17
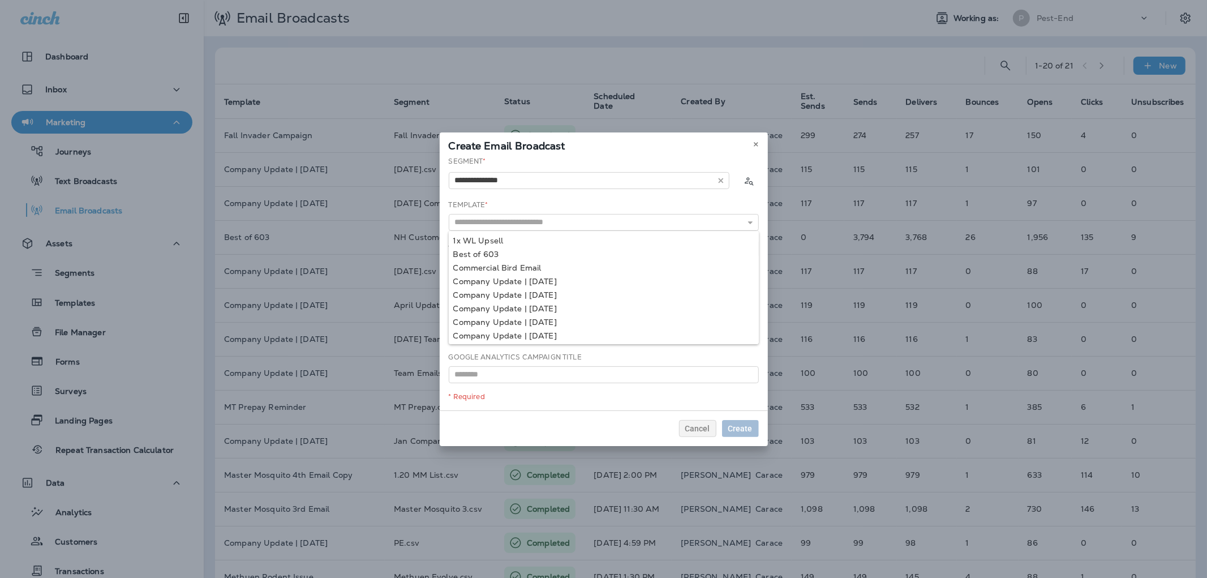
type input "**********"
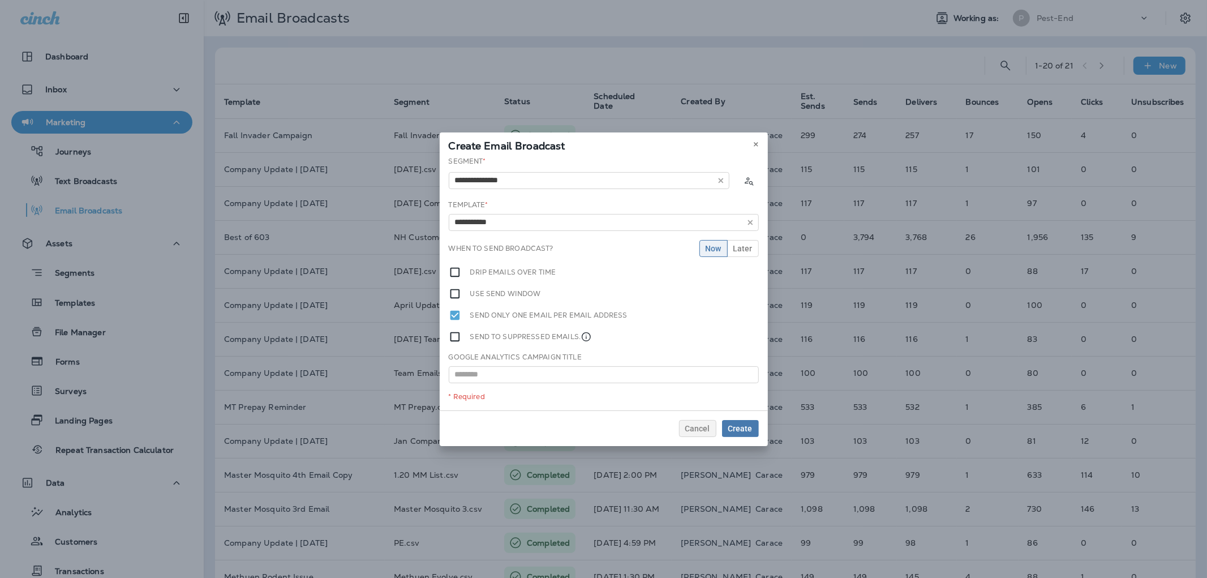
drag, startPoint x: 484, startPoint y: 252, endPoint x: 484, endPoint y: 222, distance: 30.5
click at [484, 249] on div "**********" at bounding box center [604, 283] width 328 height 254
click at [484, 219] on input "**********" at bounding box center [604, 222] width 310 height 17
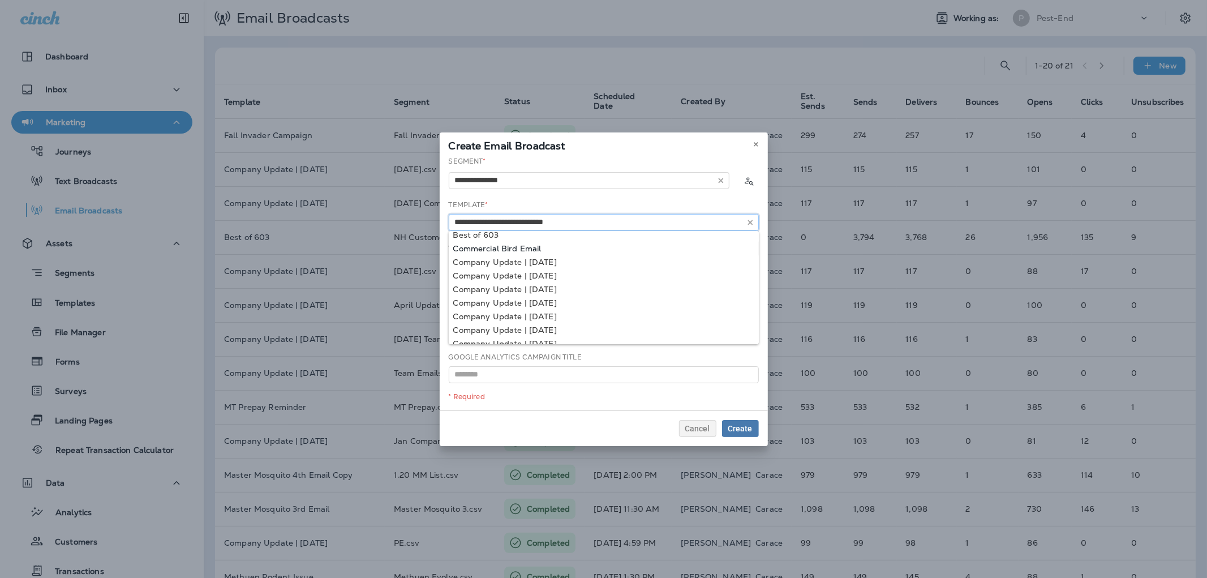
scroll to position [28, 0]
type input "**********"
click at [543, 264] on div "**********" at bounding box center [604, 283] width 328 height 254
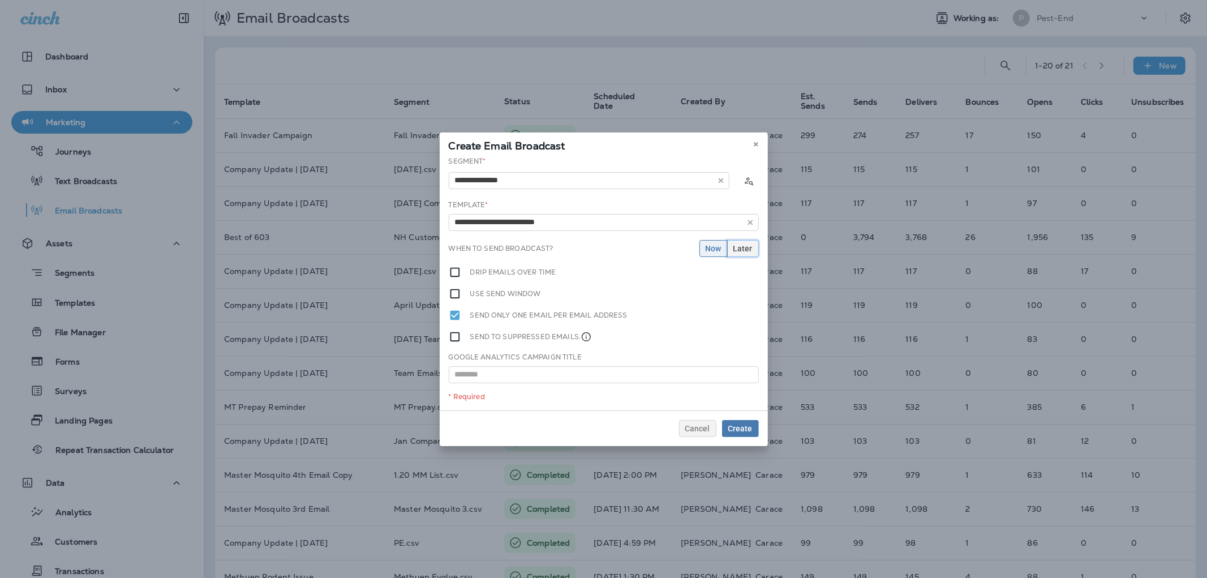
click at [748, 242] on button "Later" at bounding box center [743, 248] width 32 height 17
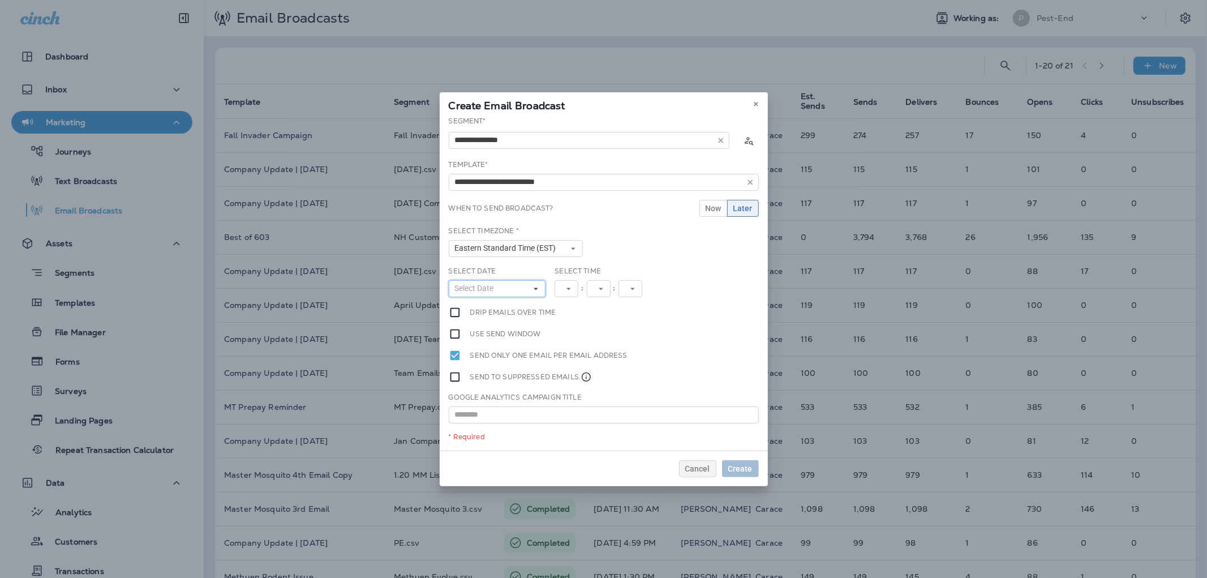
click at [469, 287] on span "Select Date" at bounding box center [477, 288] width 44 height 10
click at [470, 420] on button "25" at bounding box center [463, 425] width 21 height 20
click at [574, 287] on use at bounding box center [573, 288] width 4 height 2
click at [559, 334] on link "3" at bounding box center [568, 334] width 28 height 14
click at [617, 287] on icon at bounding box center [614, 288] width 7 height 7
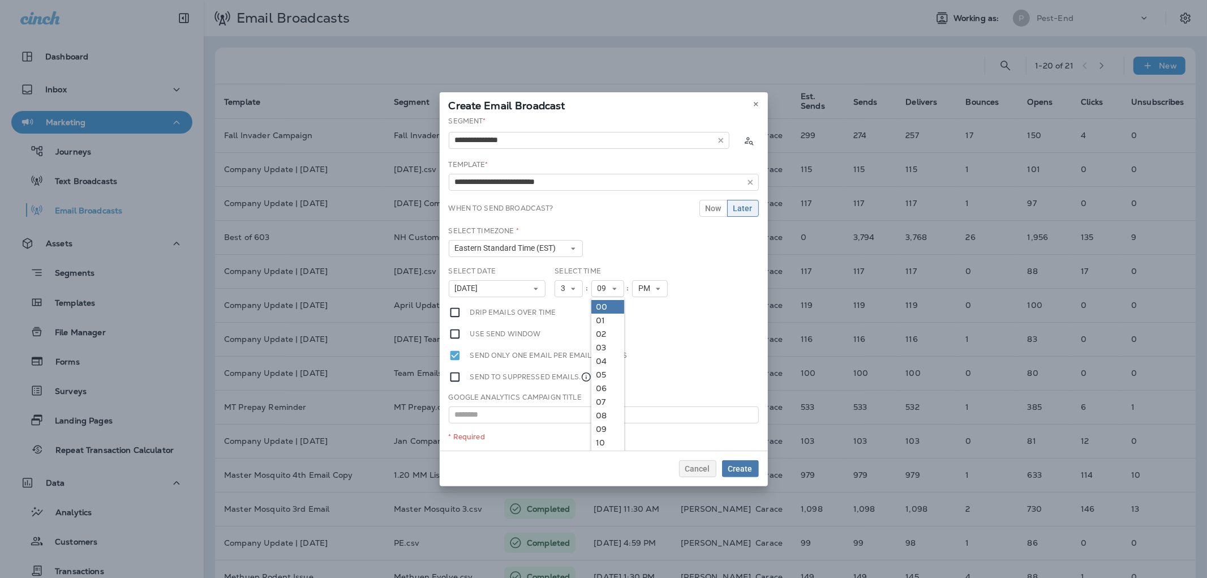
click at [602, 307] on link "00" at bounding box center [607, 307] width 33 height 14
click at [734, 465] on span "Create" at bounding box center [740, 468] width 24 height 8
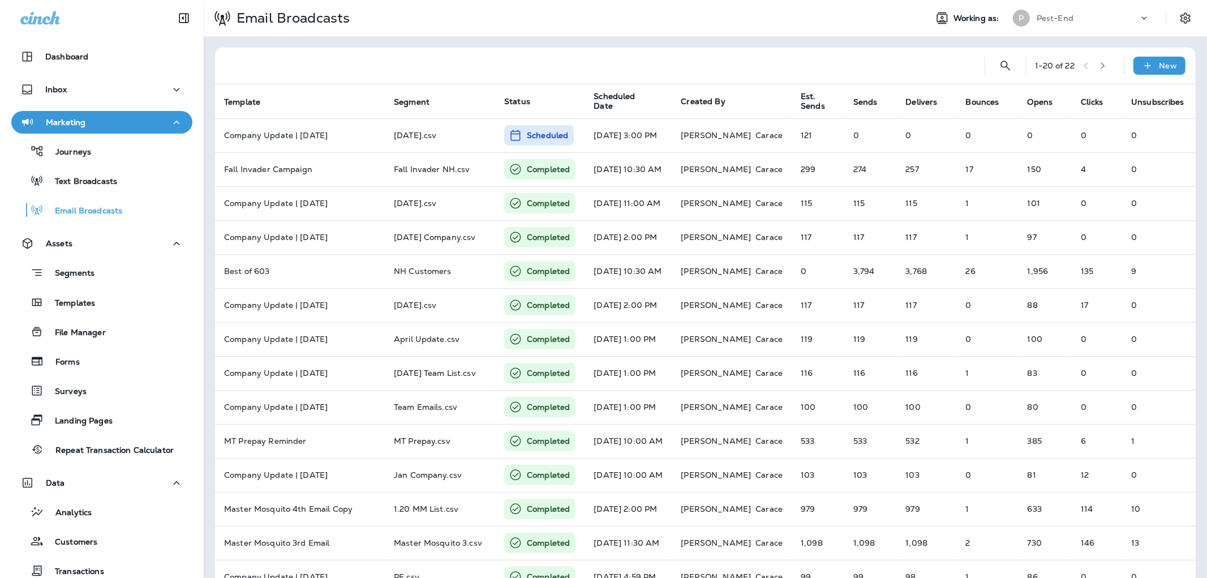
click at [92, 117] on div "Marketing" at bounding box center [101, 122] width 163 height 14
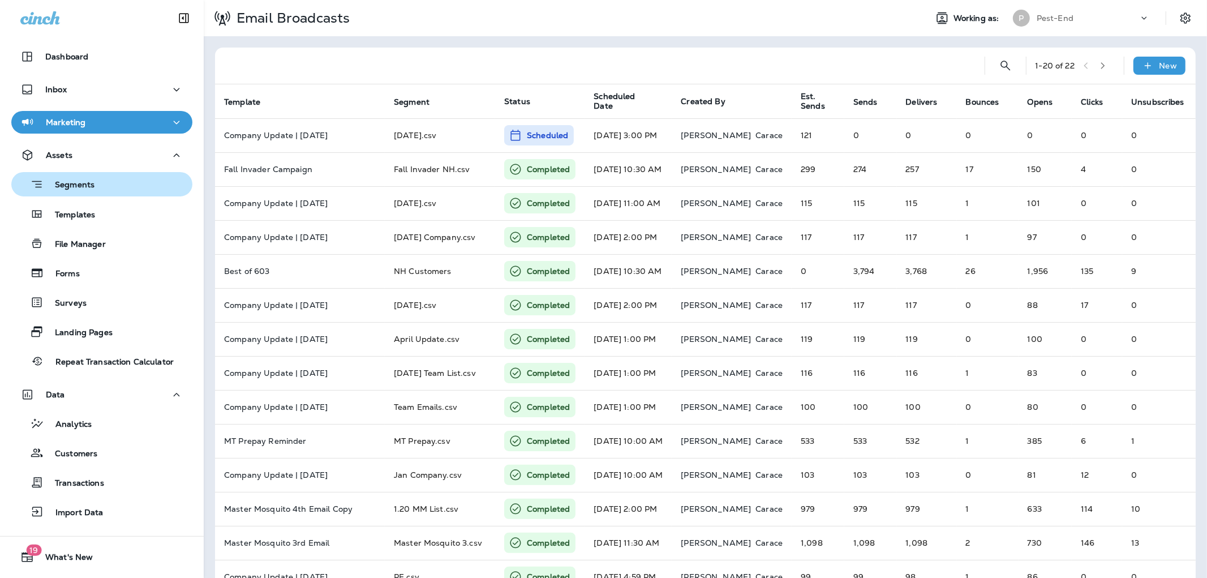
click at [74, 180] on p "Segments" at bounding box center [69, 185] width 51 height 11
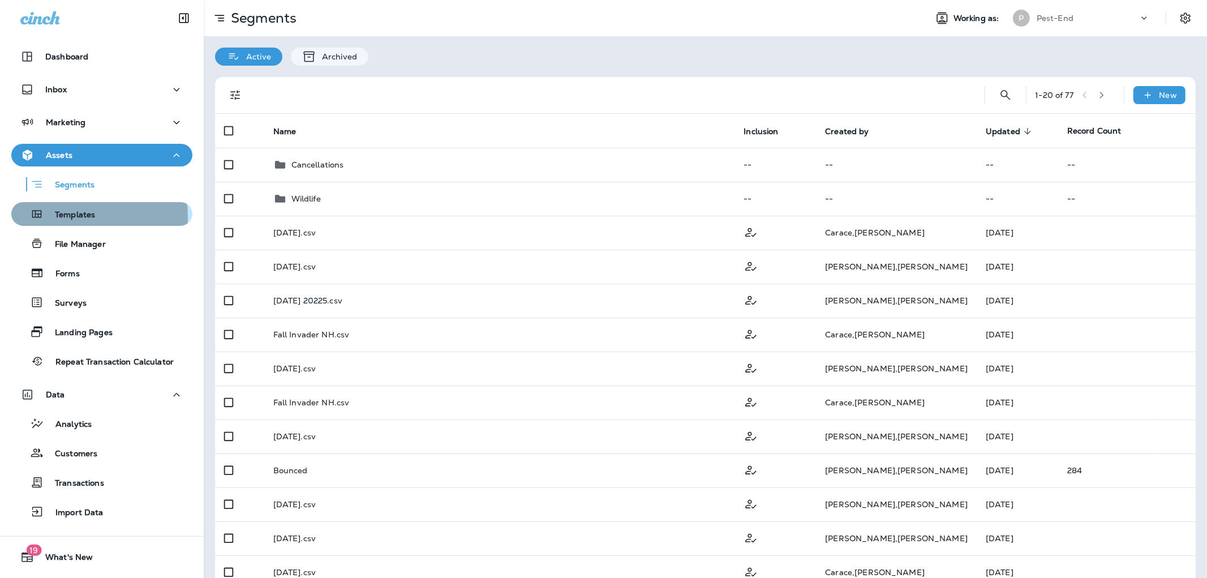
click at [74, 217] on p "Templates" at bounding box center [69, 215] width 51 height 11
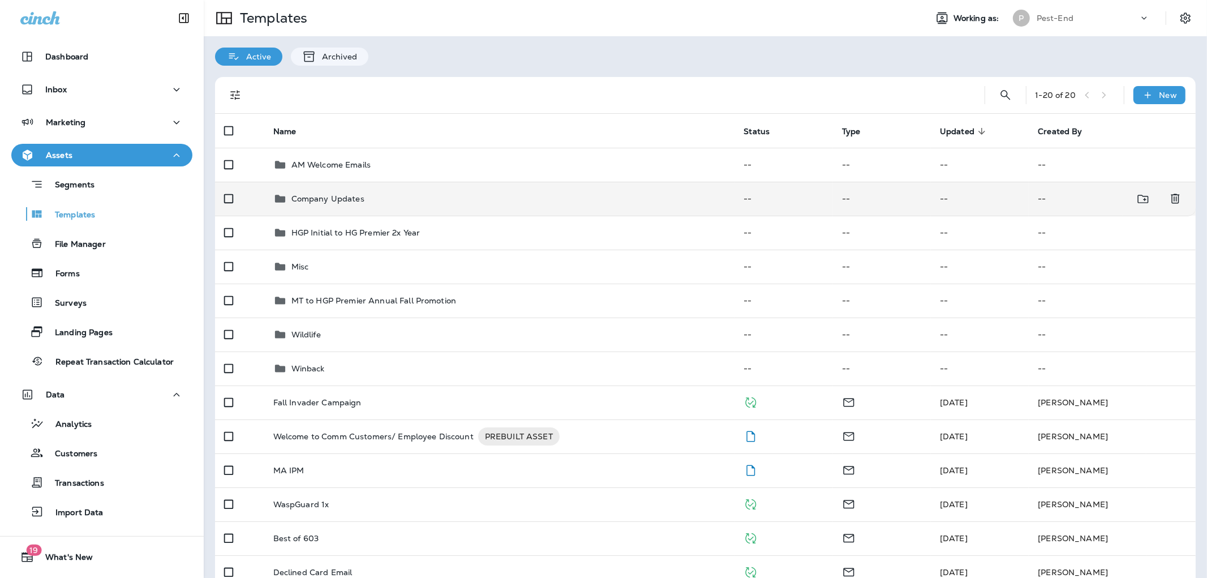
click at [339, 201] on p "Company Updates" at bounding box center [327, 198] width 73 height 9
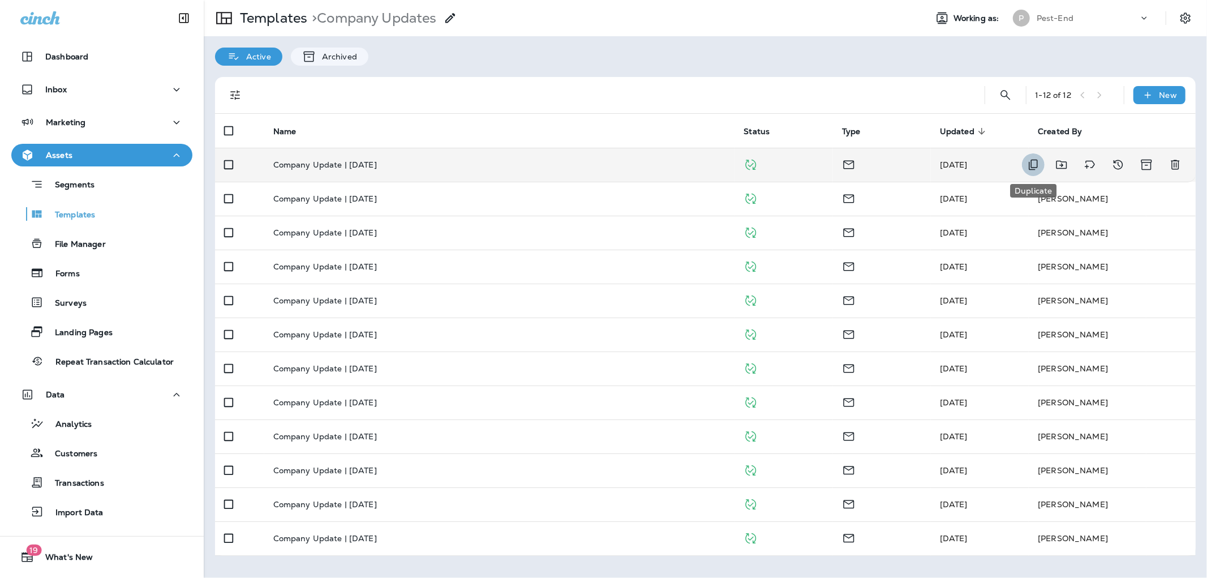
click at [1034, 165] on icon "Duplicate" at bounding box center [1033, 165] width 14 height 14
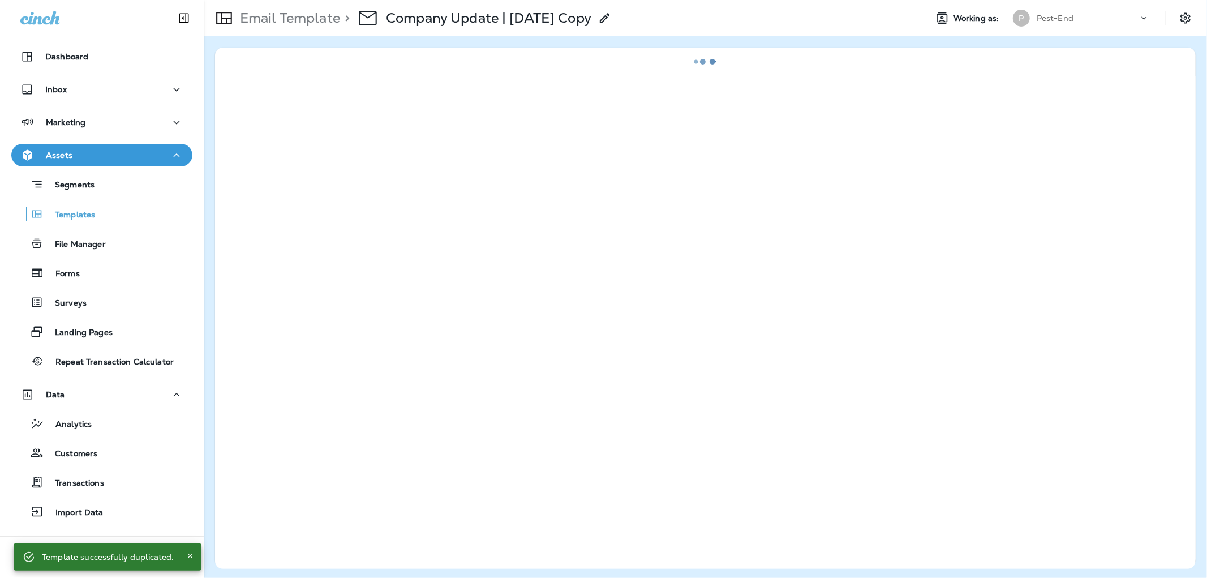
click at [611, 14] on icon at bounding box center [605, 18] width 14 height 14
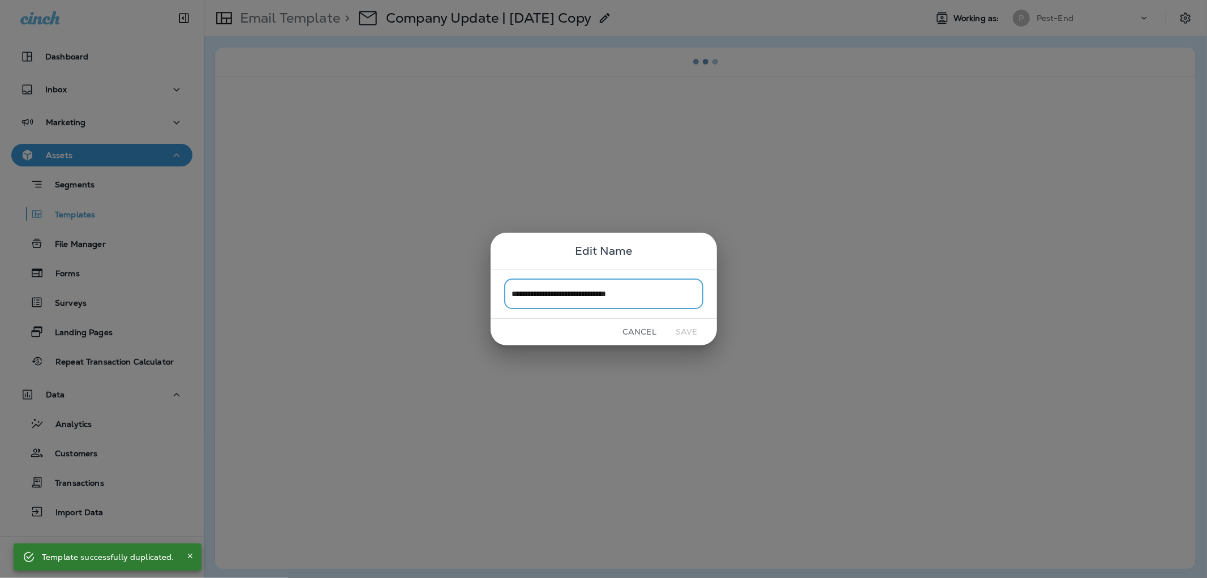
click at [660, 293] on input "**********" at bounding box center [603, 293] width 199 height 30
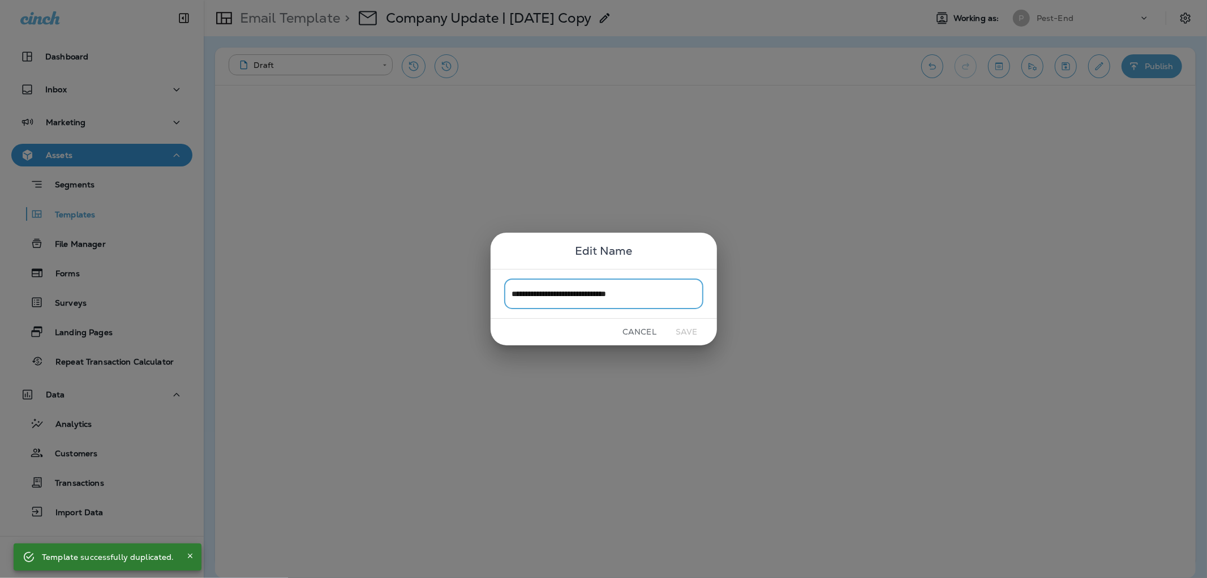
drag, startPoint x: 663, startPoint y: 293, endPoint x: 587, endPoint y: 292, distance: 76.4
click at [587, 292] on input "**********" at bounding box center [603, 293] width 199 height 30
type input "**********"
click at [690, 331] on button "Save" at bounding box center [686, 332] width 42 height 18
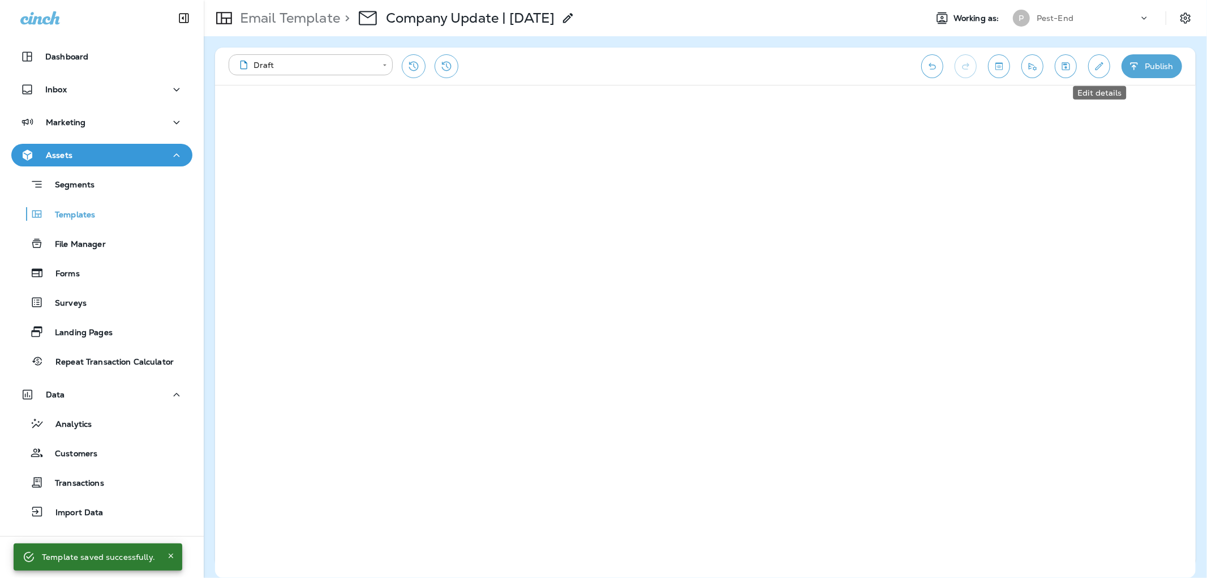
click at [1104, 70] on icon "Edit details" at bounding box center [1099, 66] width 12 height 11
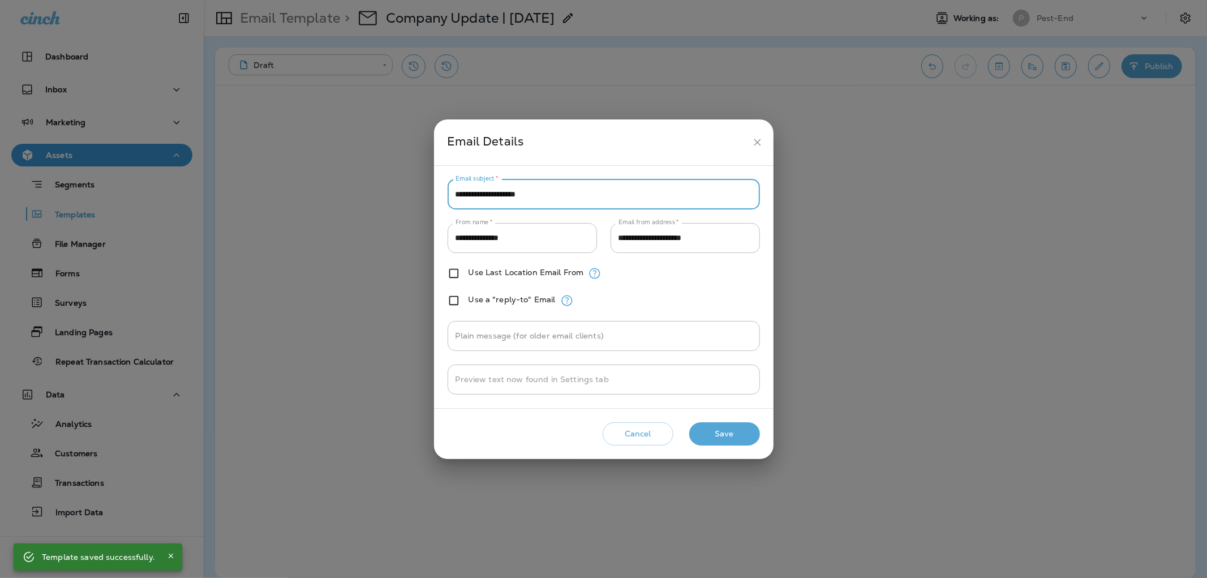
drag, startPoint x: 482, startPoint y: 194, endPoint x: 394, endPoint y: 189, distance: 88.9
click at [394, 189] on div "**********" at bounding box center [603, 289] width 1207 height 578
type input "**********"
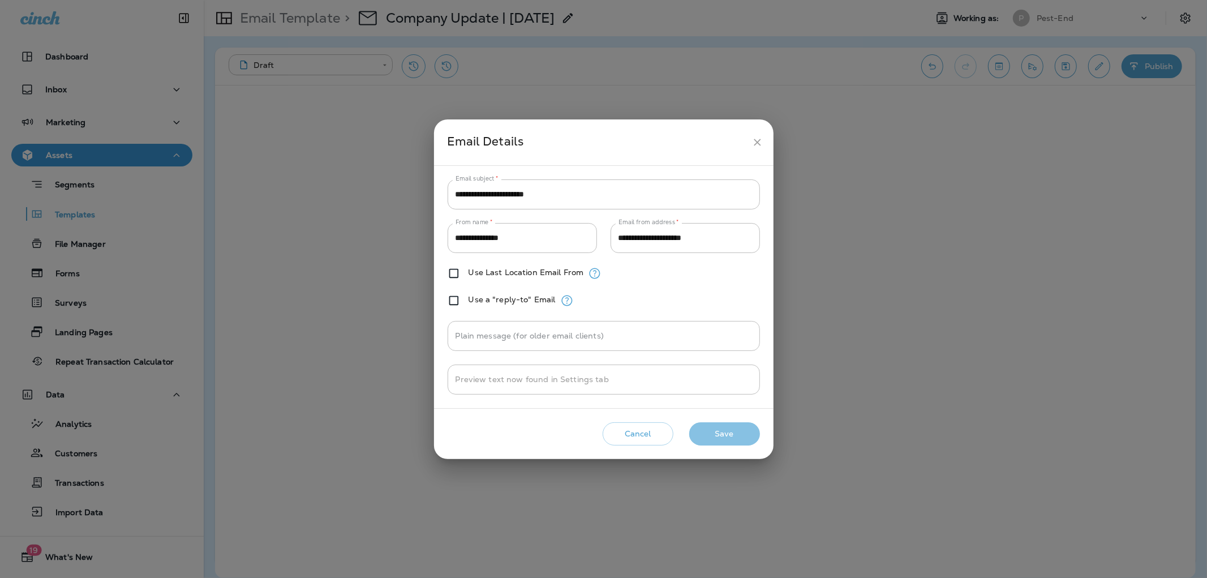
click at [721, 430] on button "Save" at bounding box center [724, 433] width 71 height 23
